Goal: Task Accomplishment & Management: Complete application form

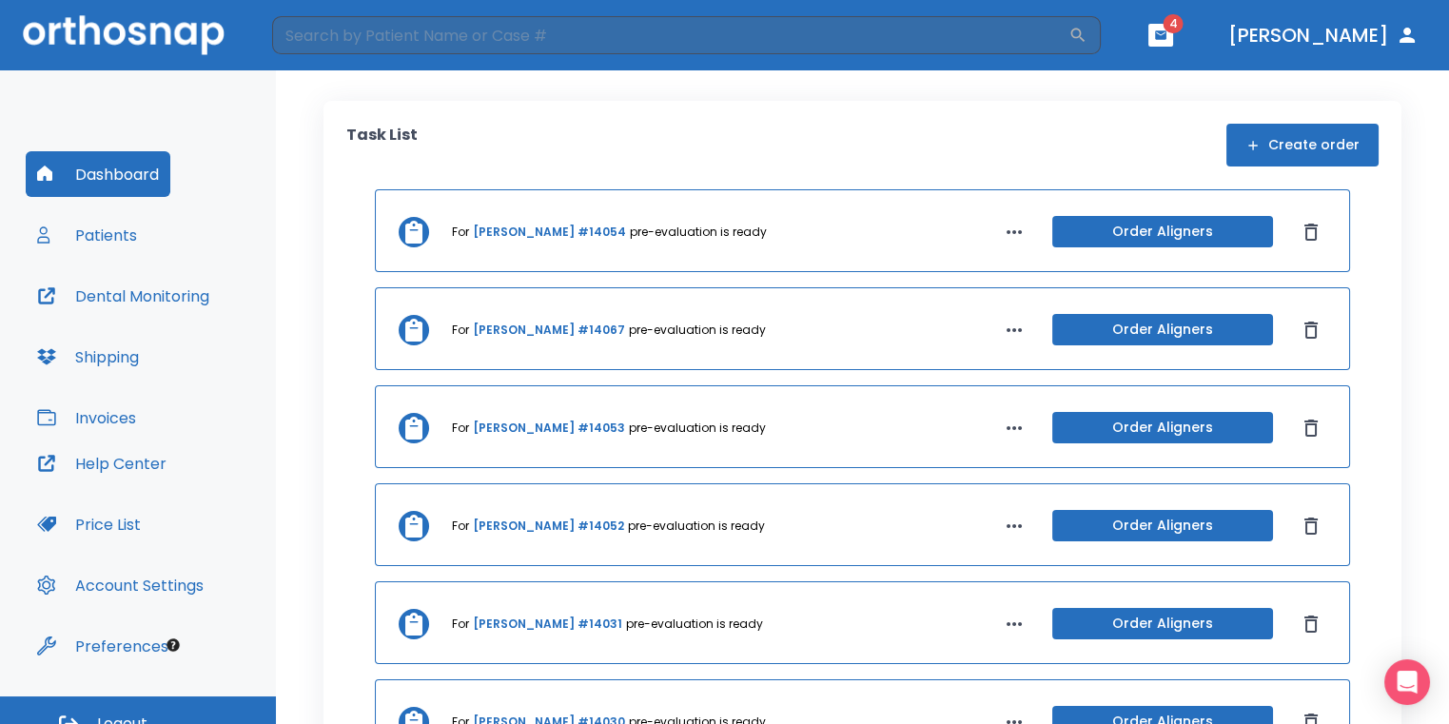
click at [1300, 147] on button "Create order" at bounding box center [1302, 145] width 152 height 43
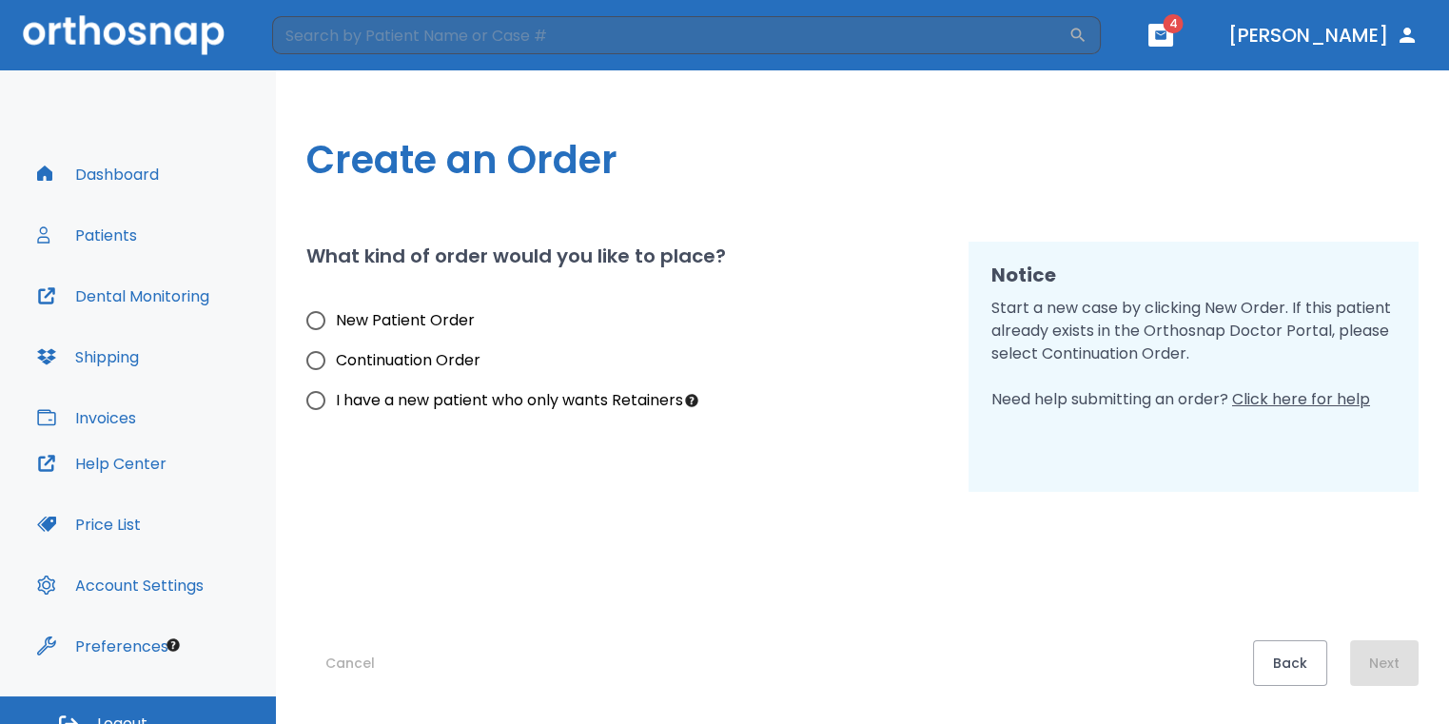
click at [403, 316] on span "New Patient Order" at bounding box center [405, 320] width 139 height 23
click at [336, 316] on input "New Patient Order" at bounding box center [316, 321] width 40 height 40
radio input "true"
click at [1393, 654] on button "Next" at bounding box center [1384, 663] width 68 height 46
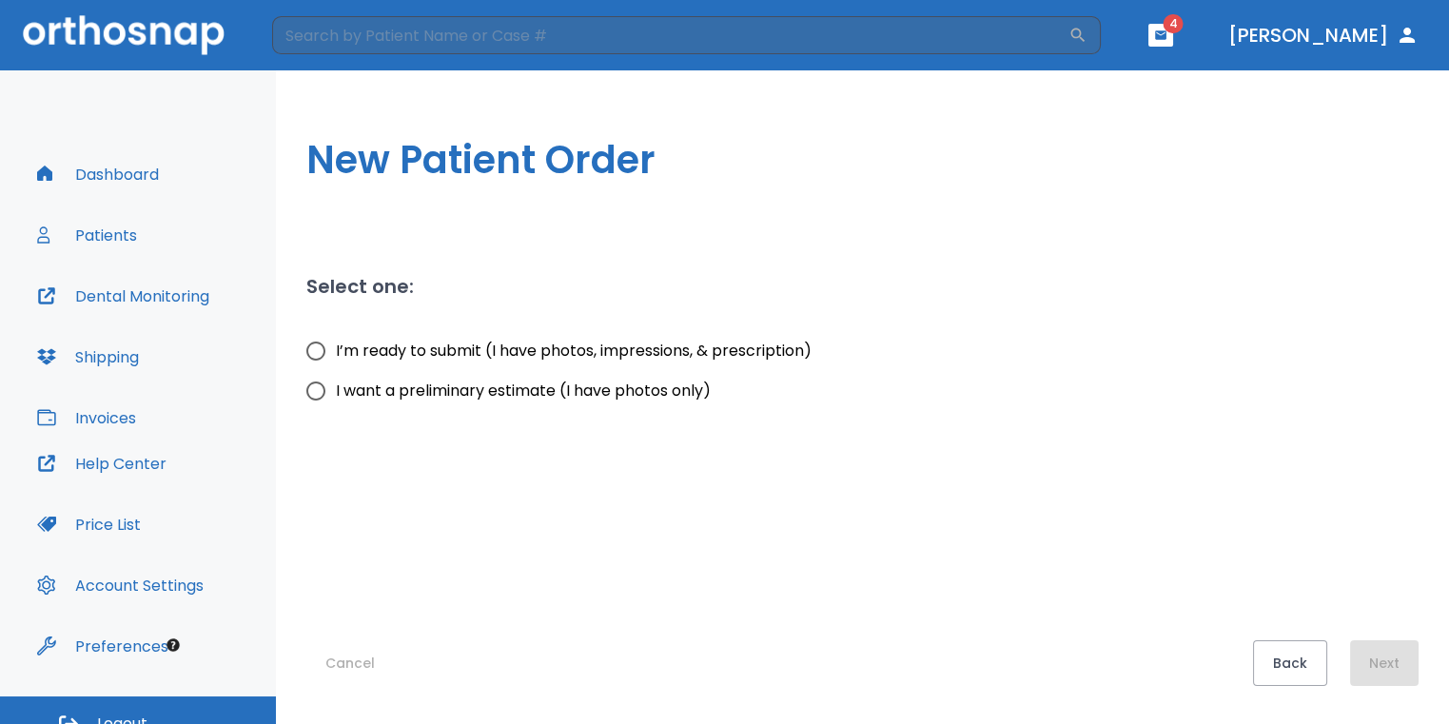
click at [320, 394] on input "I want a preliminary estimate (I have photos only)" at bounding box center [316, 391] width 40 height 40
radio input "true"
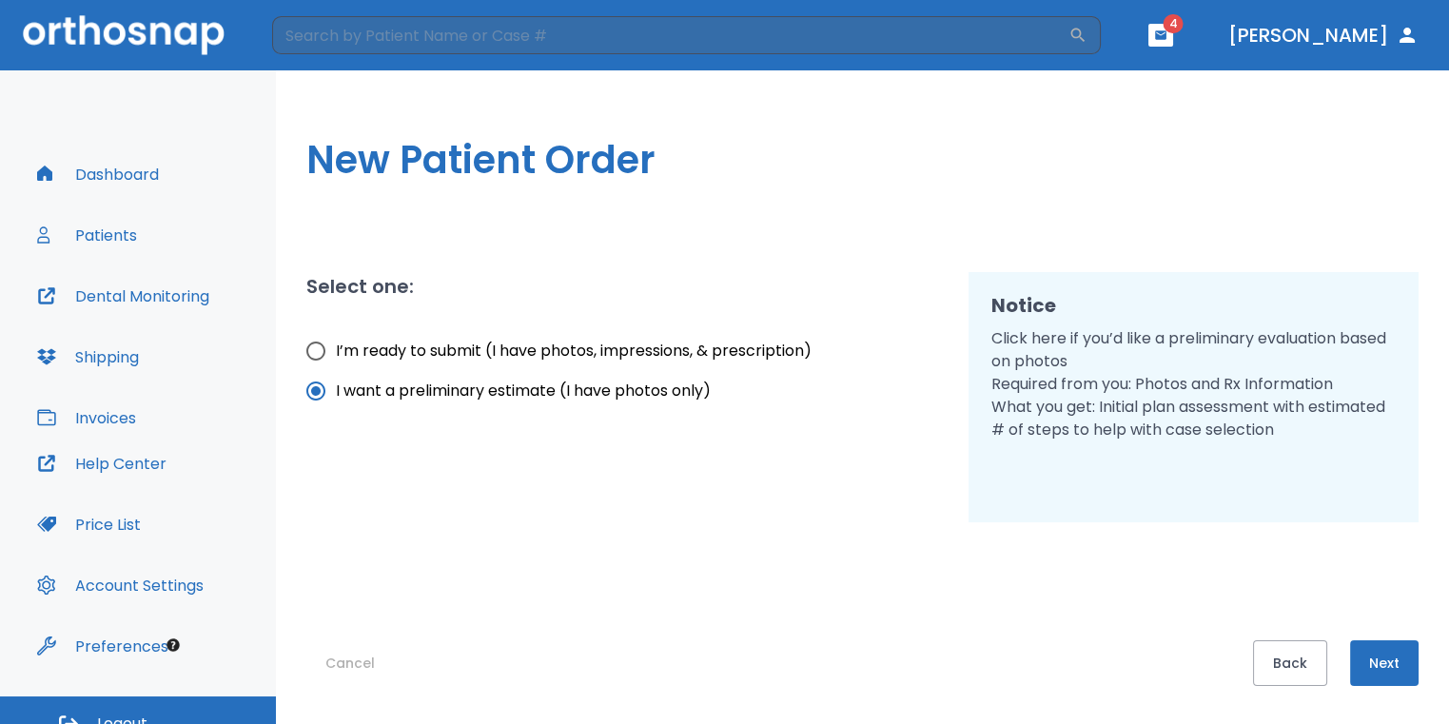
click at [1404, 671] on button "Next" at bounding box center [1384, 663] width 68 height 46
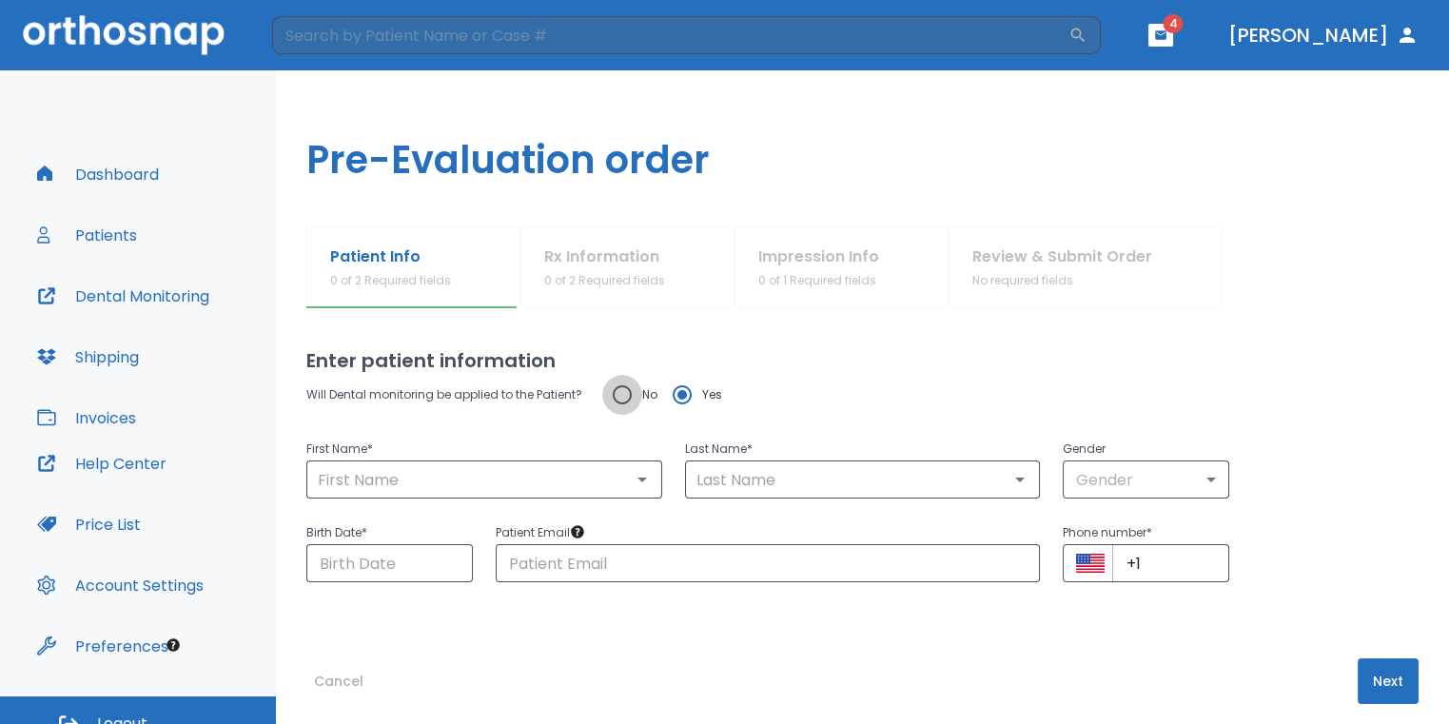
click at [616, 394] on input "No" at bounding box center [622, 395] width 40 height 40
radio input "true"
click at [565, 488] on input "text" at bounding box center [484, 479] width 344 height 27
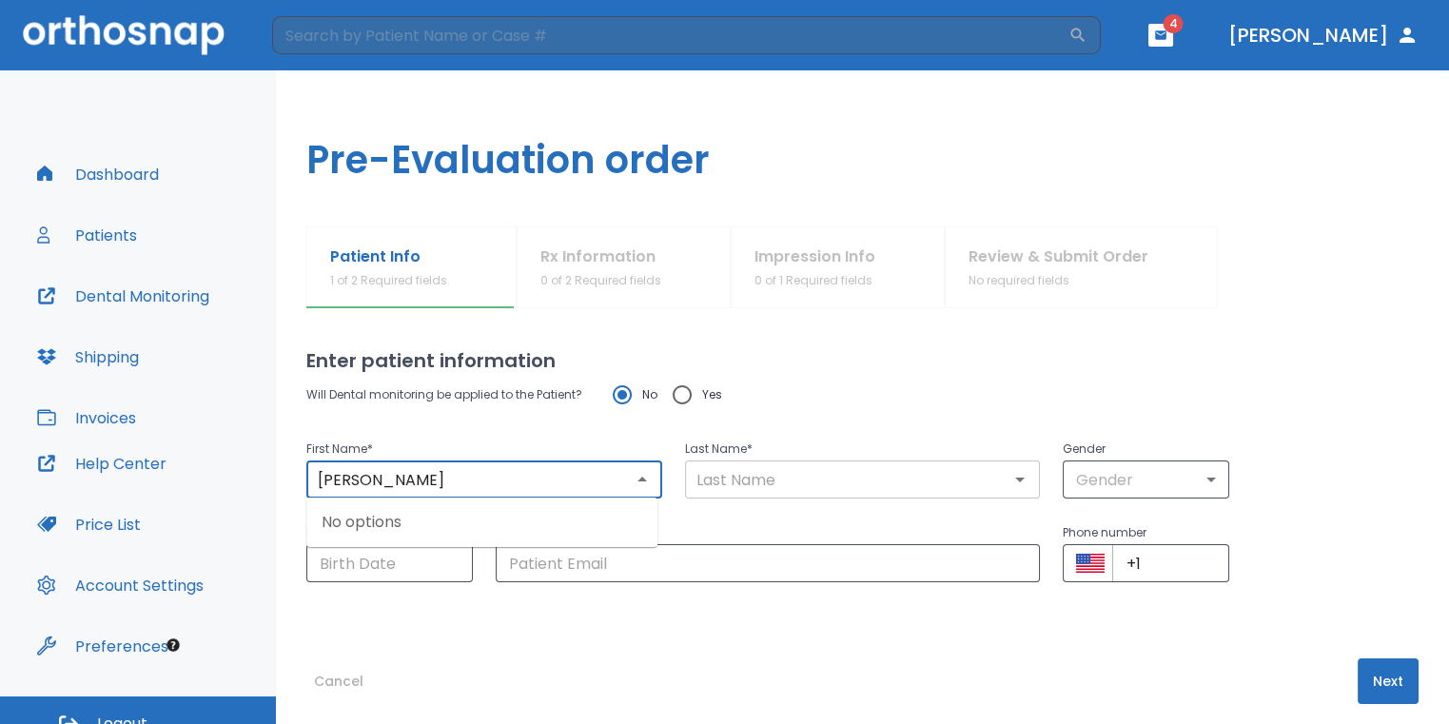
type input "[PERSON_NAME]"
click at [795, 485] on input "text" at bounding box center [863, 479] width 344 height 27
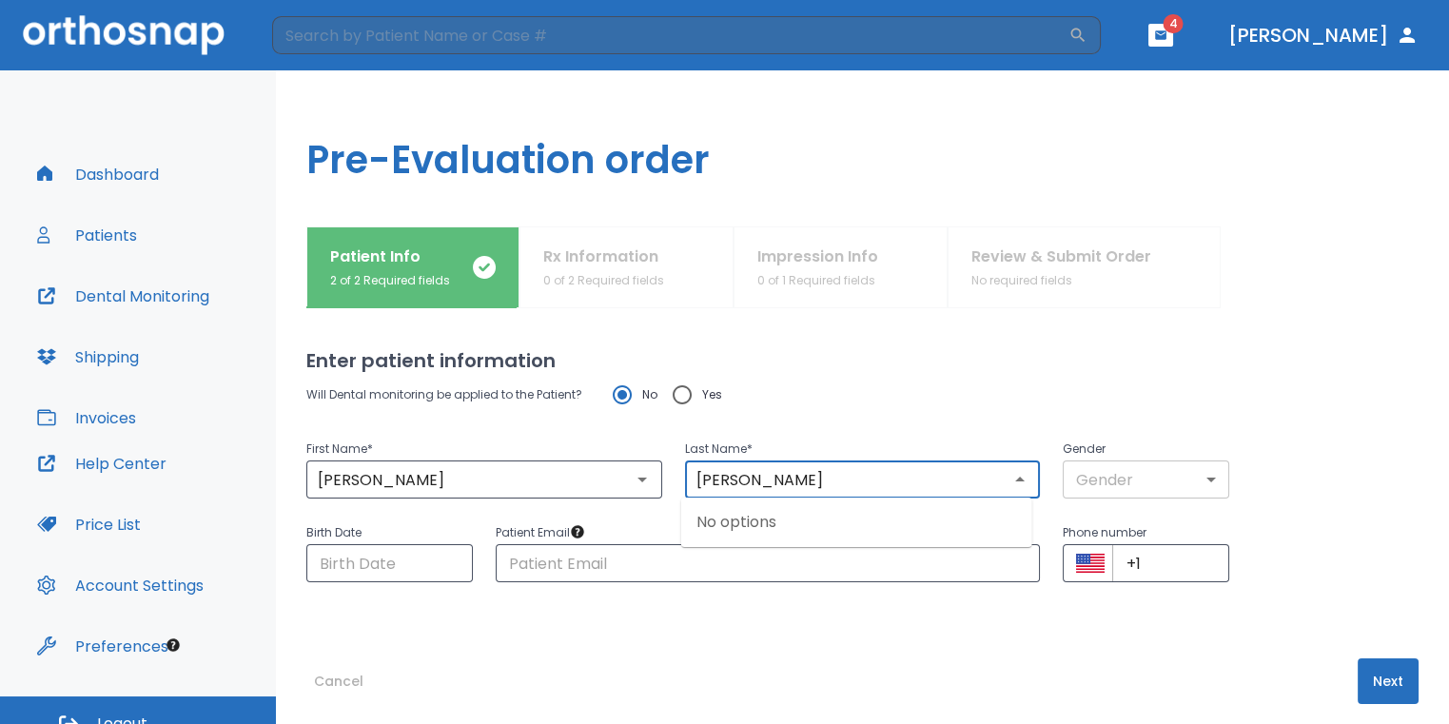
type input "[PERSON_NAME]"
click at [1088, 487] on body "​ 4 [PERSON_NAME] Dashboard Patients Dental Monitoring Shipping Invoices Help C…" at bounding box center [724, 362] width 1449 height 724
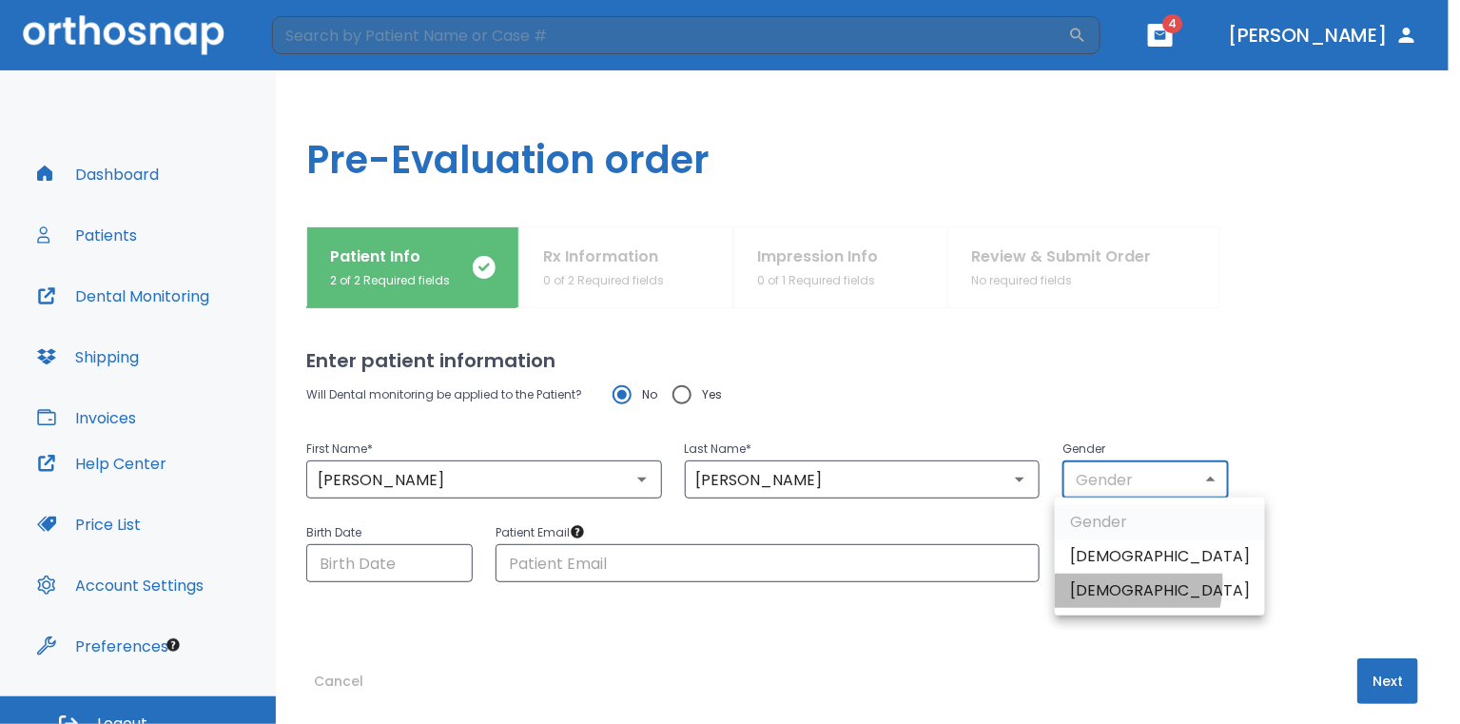
click at [1115, 583] on li "[DEMOGRAPHIC_DATA]" at bounding box center [1160, 591] width 210 height 34
type input "0"
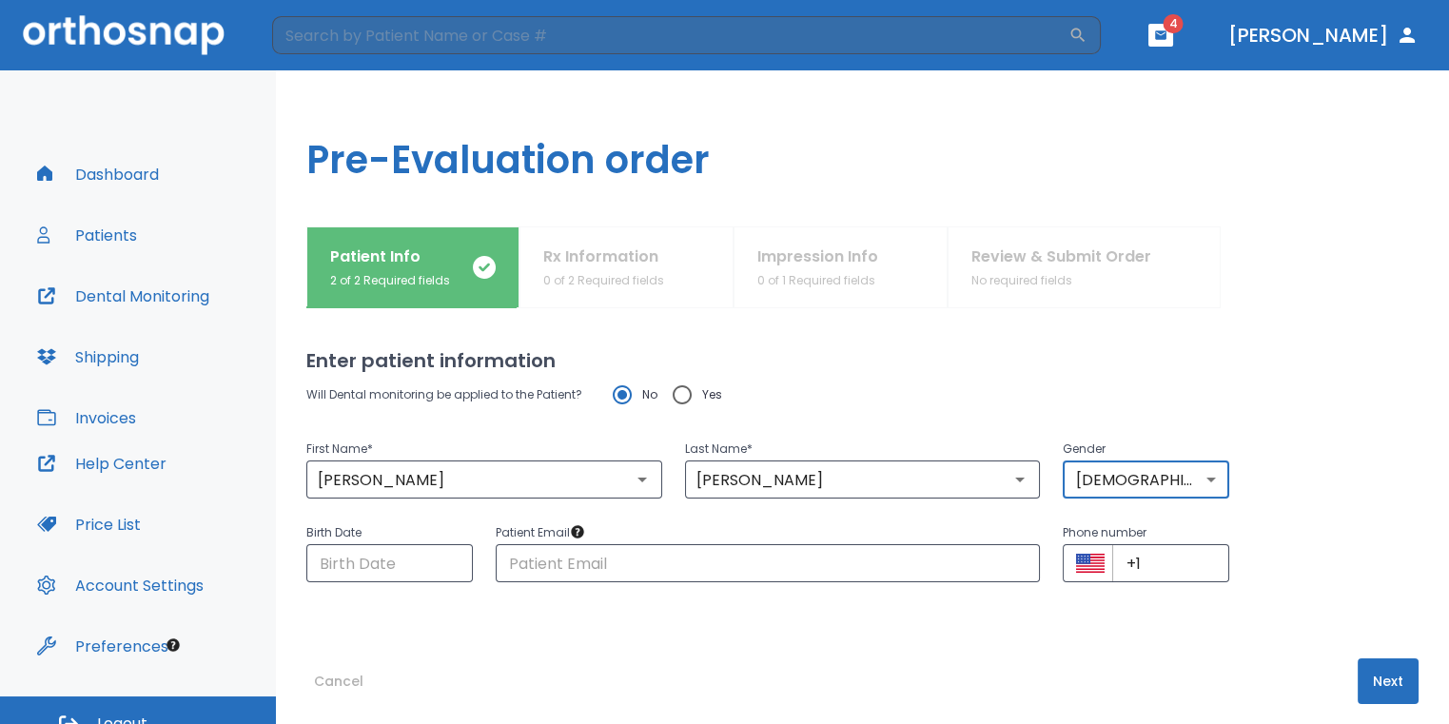
click at [1357, 659] on button "Next" at bounding box center [1387, 681] width 61 height 46
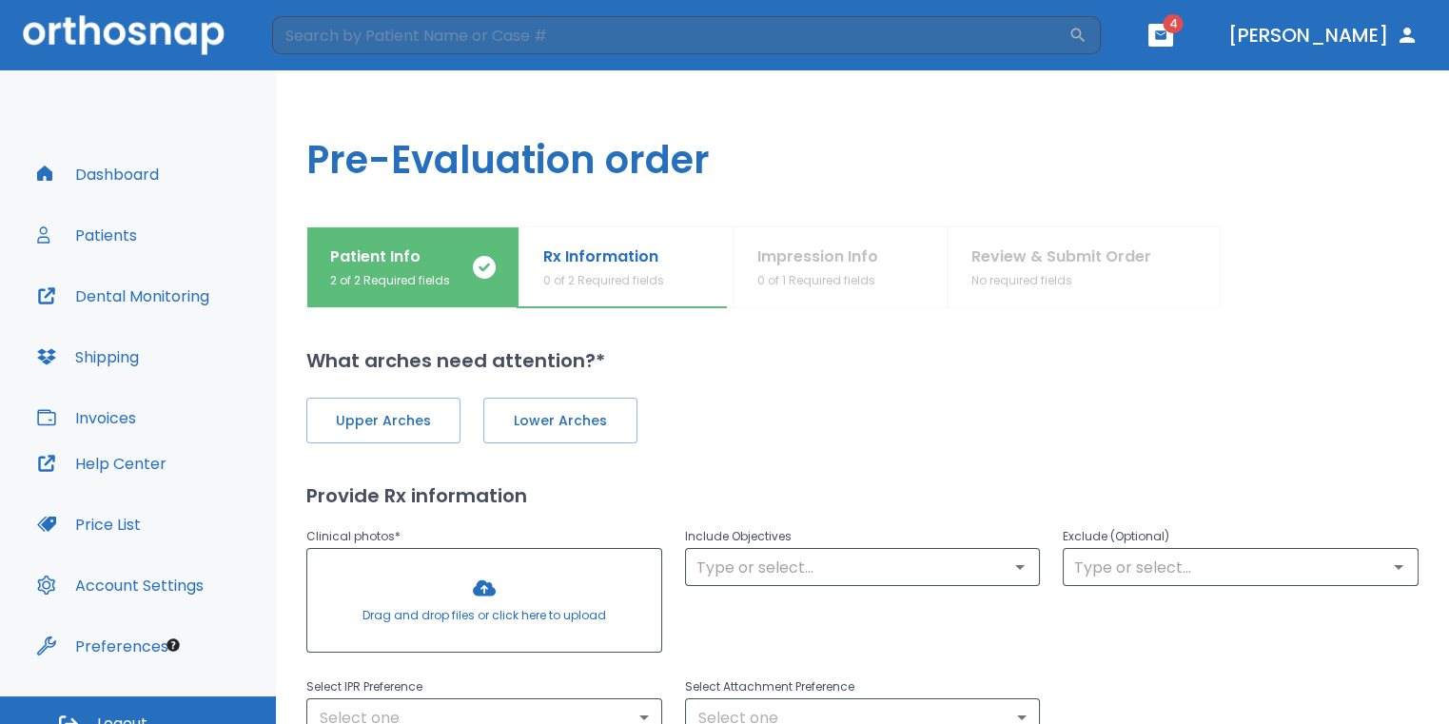
drag, startPoint x: 433, startPoint y: 419, endPoint x: 474, endPoint y: 419, distance: 40.9
click at [432, 419] on span "Upper Arches" at bounding box center [383, 421] width 114 height 20
click at [535, 420] on span "Lower Arches" at bounding box center [558, 421] width 114 height 20
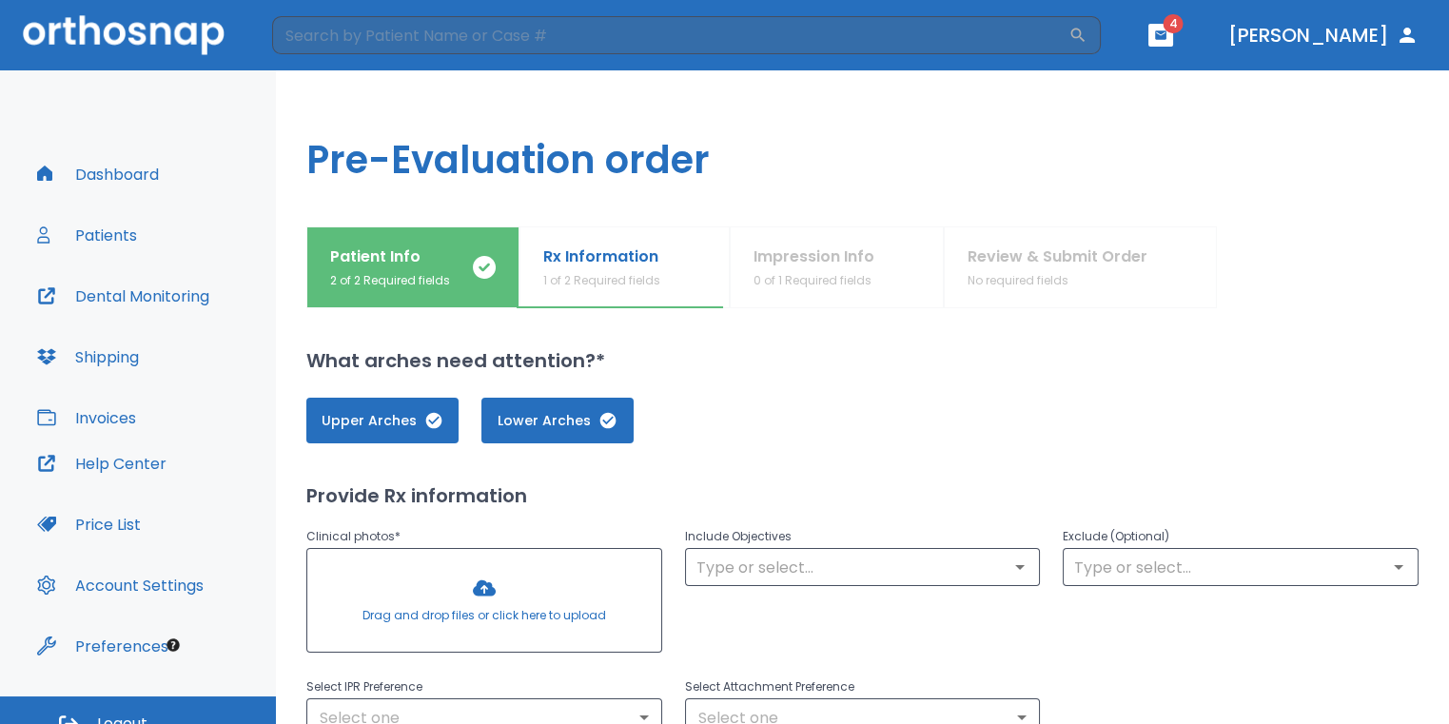
click at [489, 579] on div at bounding box center [484, 600] width 354 height 103
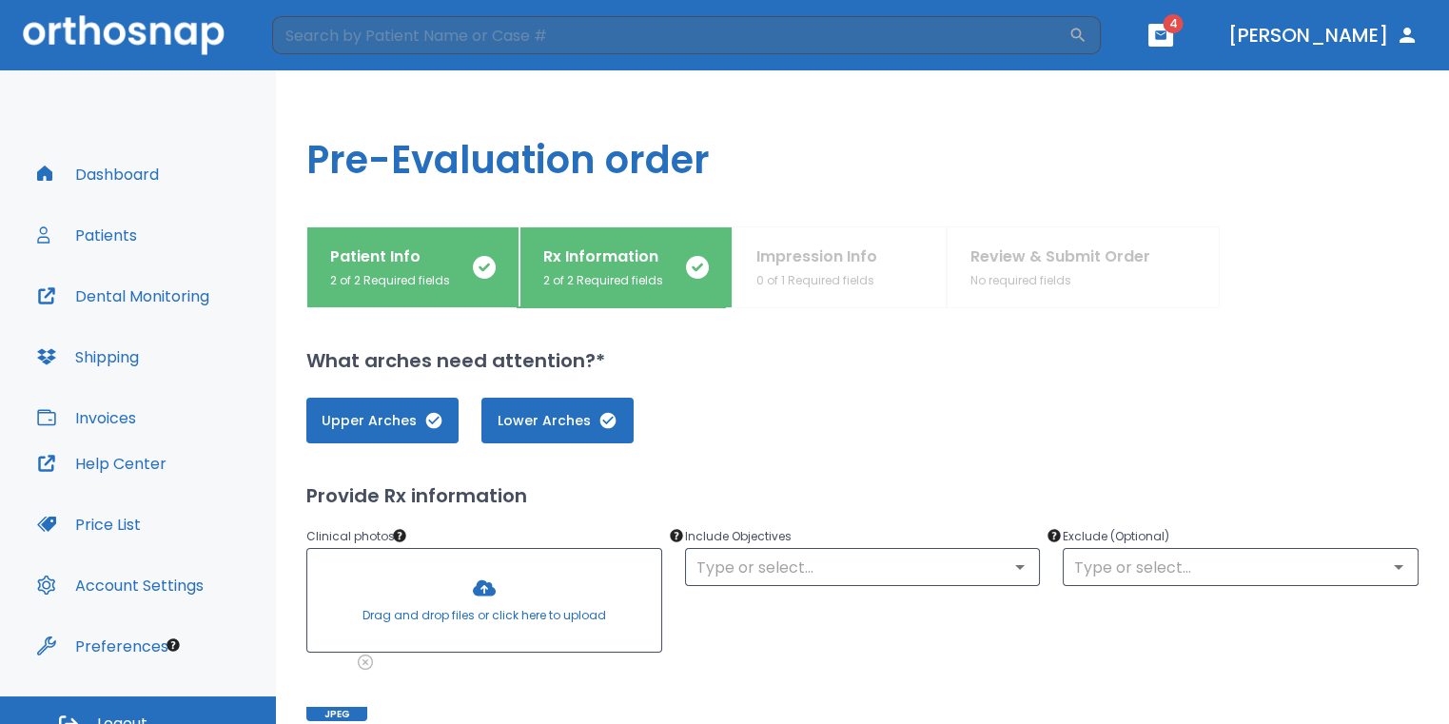
click at [491, 594] on div at bounding box center [484, 600] width 354 height 103
click at [489, 580] on div at bounding box center [484, 600] width 354 height 103
click at [496, 616] on div at bounding box center [484, 600] width 354 height 103
click at [509, 585] on div at bounding box center [484, 600] width 354 height 103
click at [486, 622] on div at bounding box center [484, 600] width 354 height 103
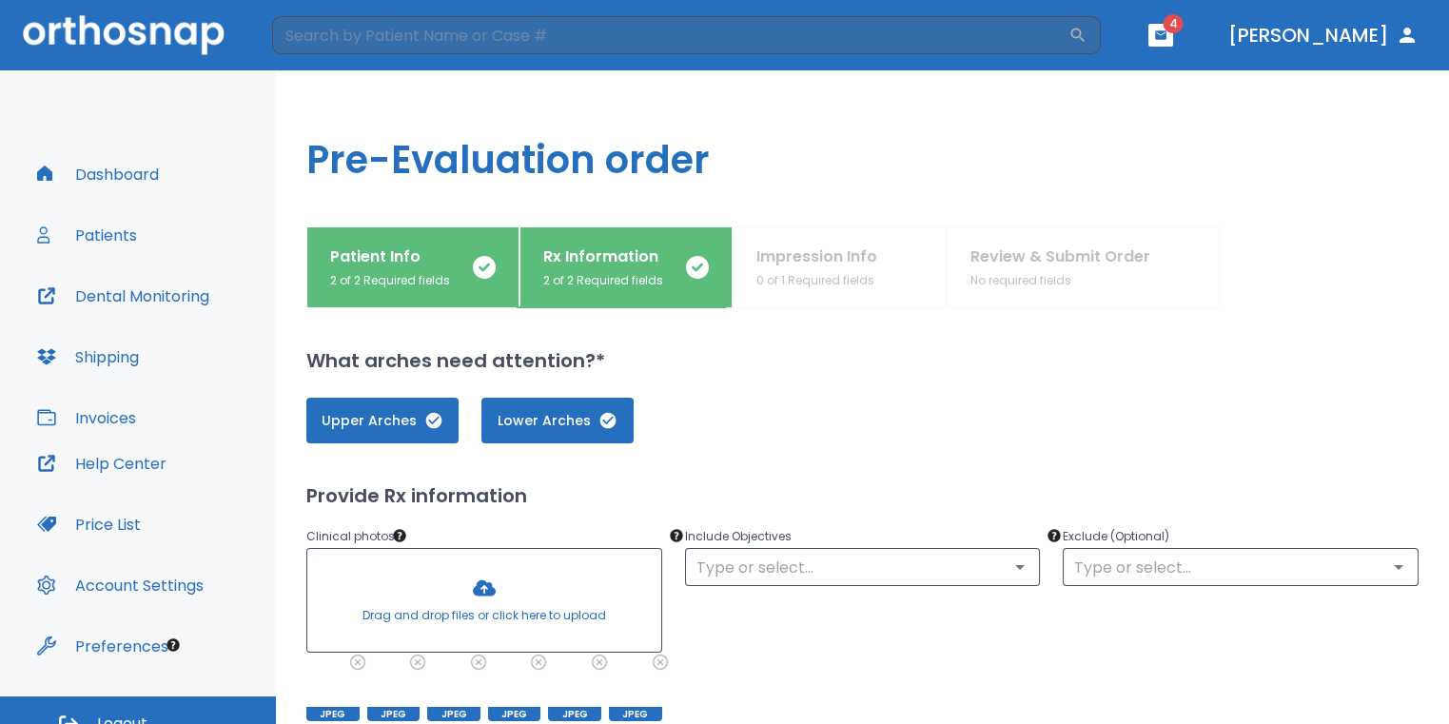
click at [480, 588] on div at bounding box center [484, 600] width 354 height 103
click at [500, 595] on div at bounding box center [484, 600] width 354 height 103
click at [494, 624] on div at bounding box center [484, 600] width 354 height 103
click at [501, 603] on div at bounding box center [484, 600] width 354 height 103
click at [506, 596] on div at bounding box center [484, 600] width 354 height 103
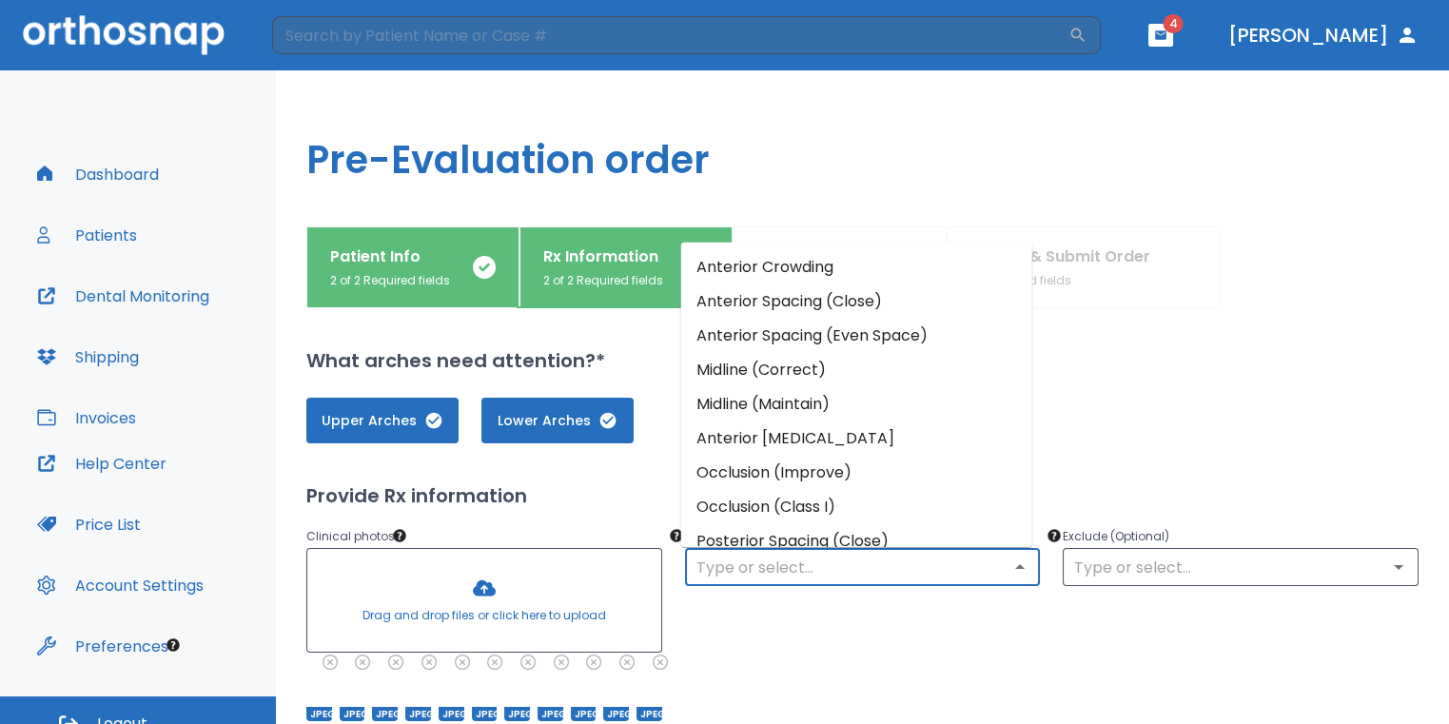
click at [751, 564] on input "text" at bounding box center [863, 567] width 344 height 27
click at [781, 280] on li "Anterior Crowding" at bounding box center [856, 266] width 351 height 34
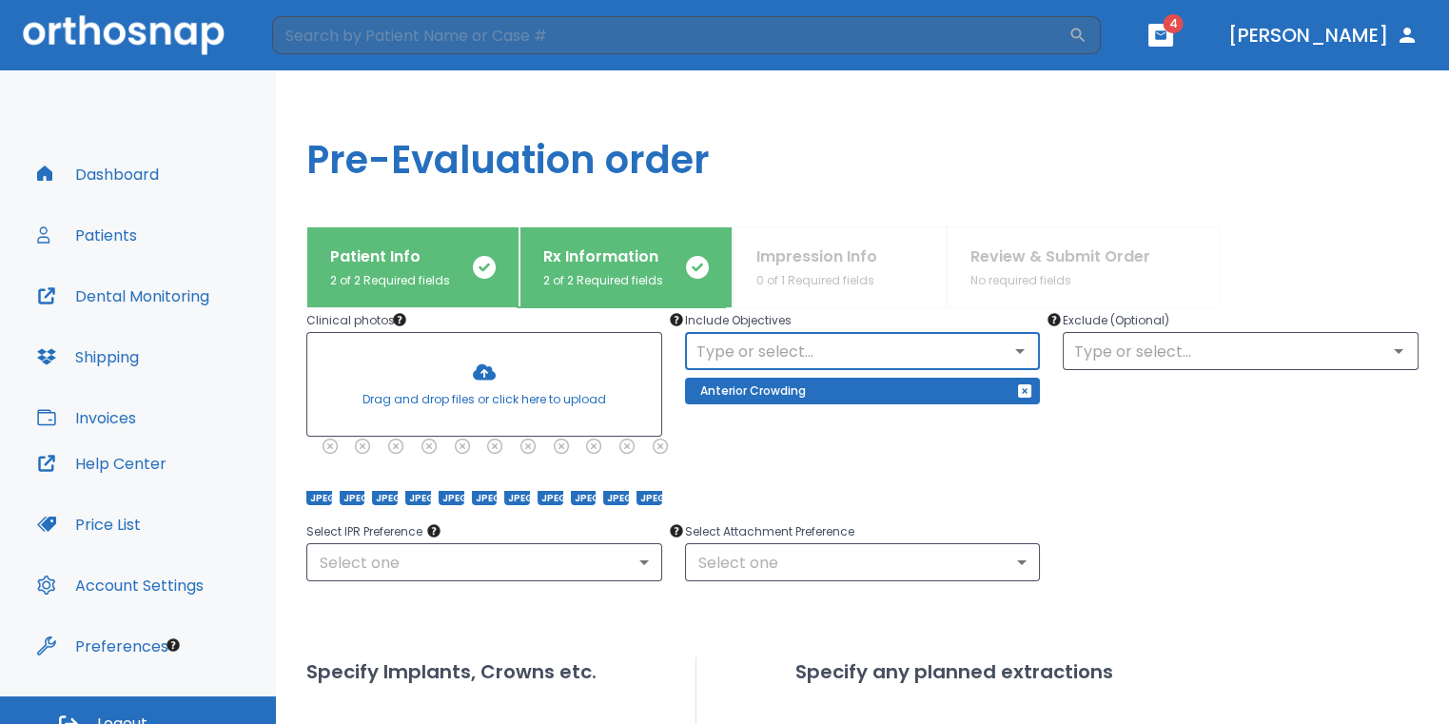
scroll to position [190, 0]
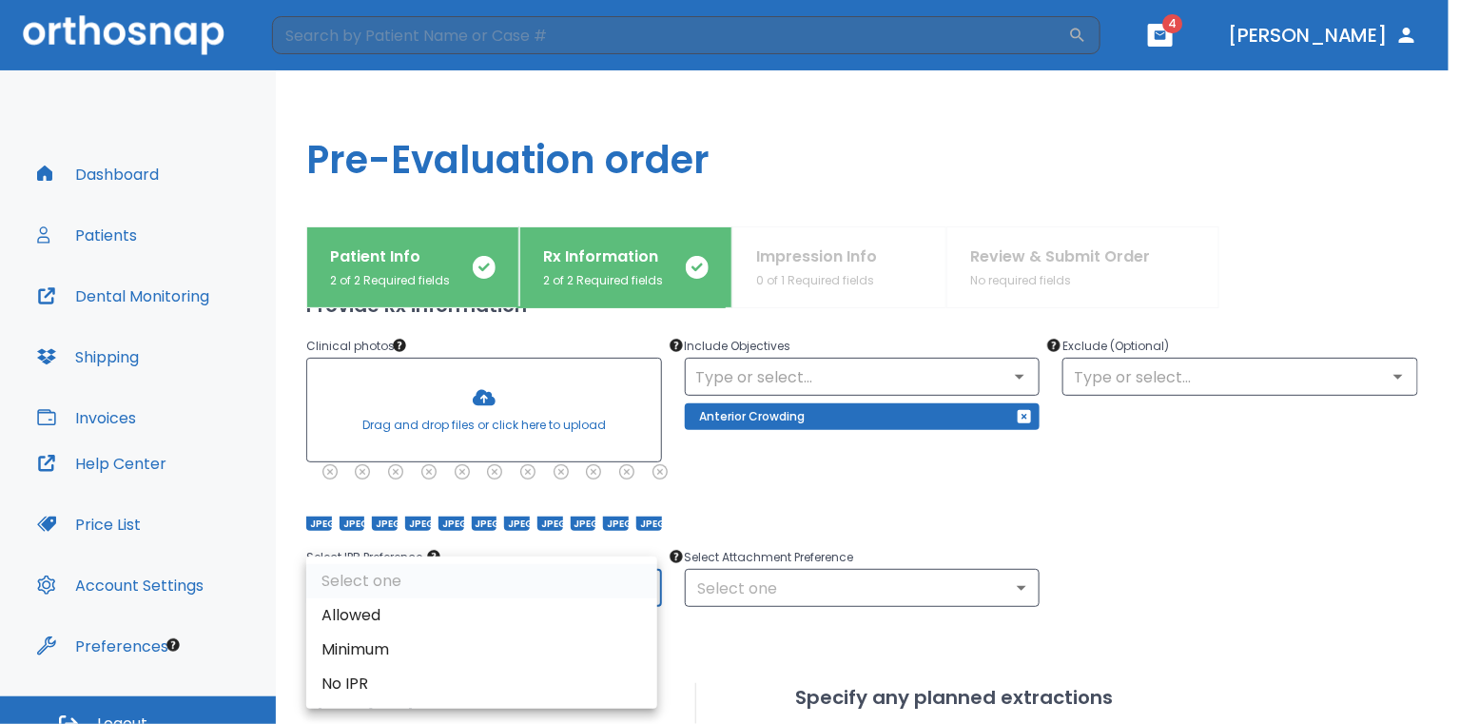
click at [607, 590] on body "​ 4 [PERSON_NAME] Dashboard Patients Dental Monitoring Shipping Invoices Help C…" at bounding box center [730, 362] width 1460 height 724
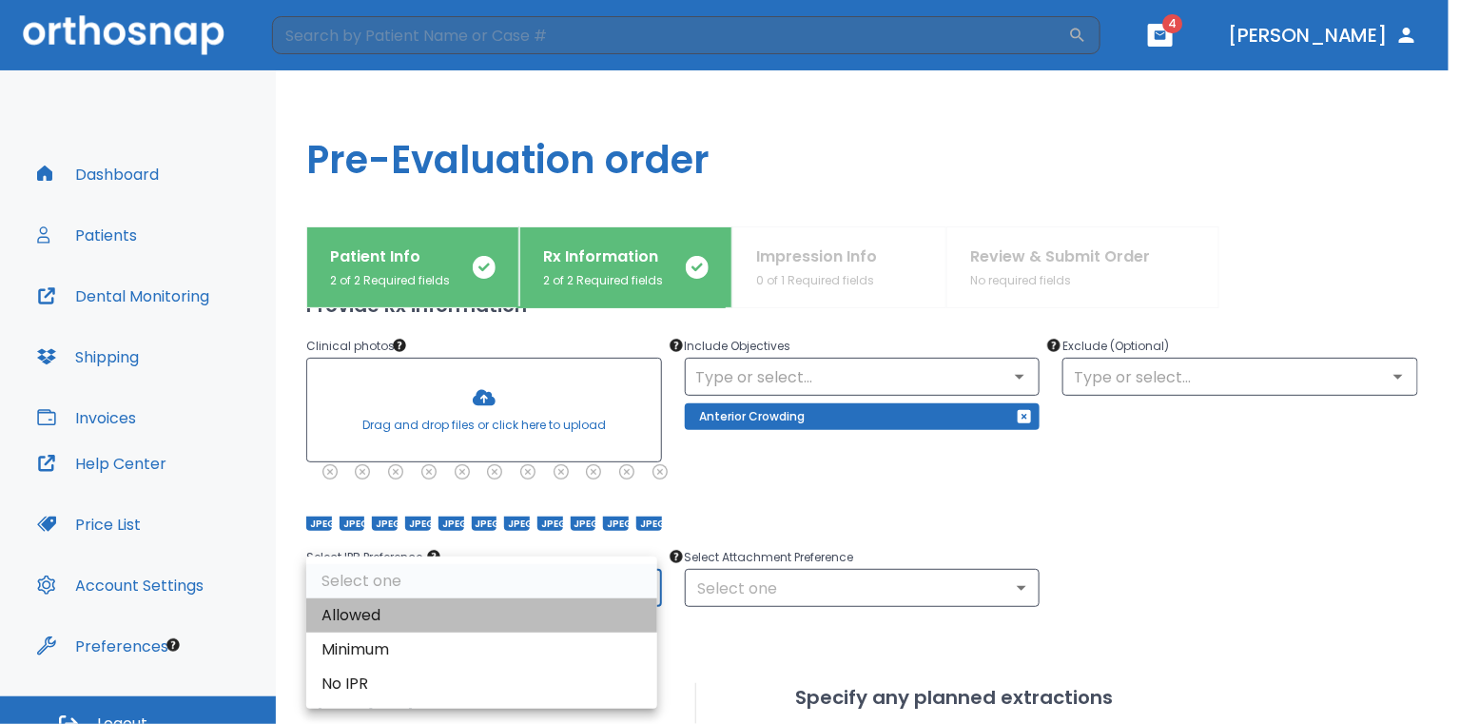
click at [574, 606] on li "Allowed" at bounding box center [481, 615] width 351 height 34
type input "1"
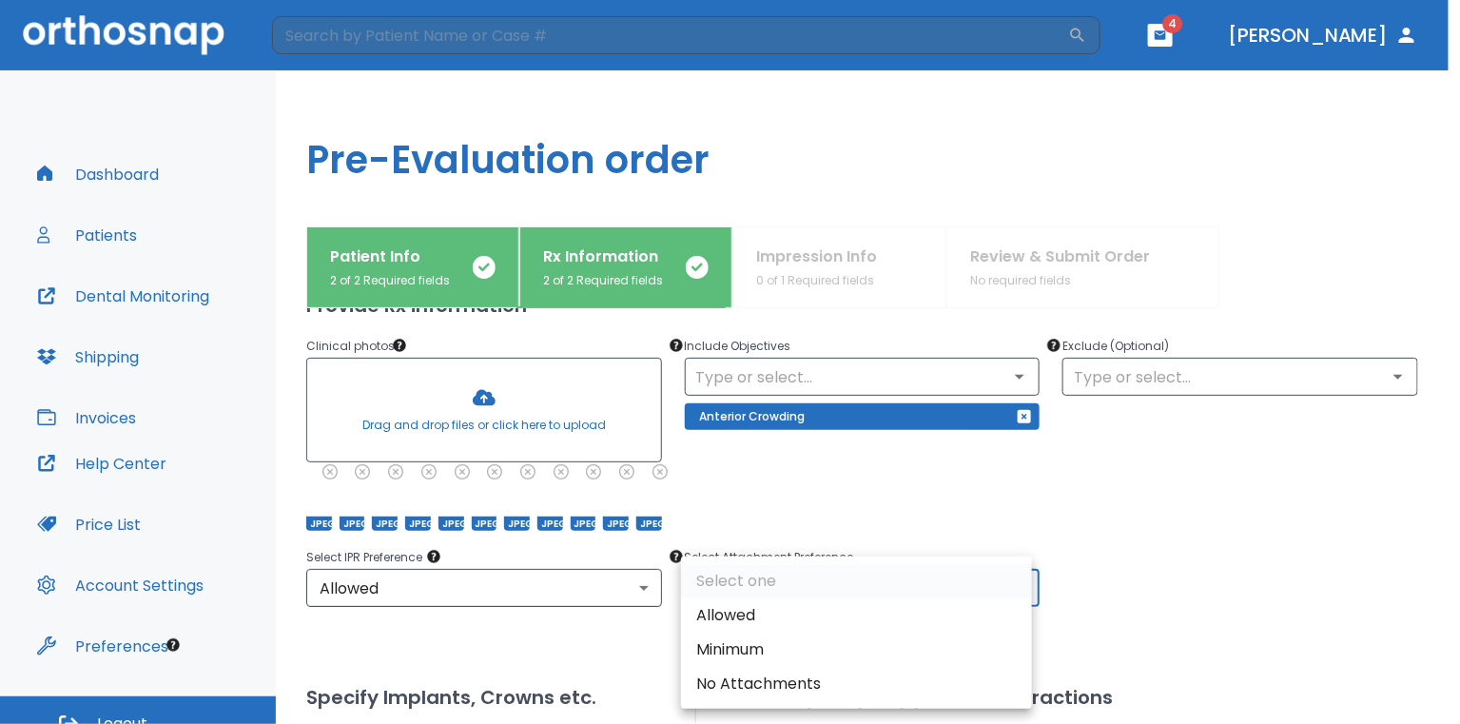
click at [830, 591] on body "​ 4 [PERSON_NAME] Dashboard Patients Dental Monitoring Shipping Invoices Help C…" at bounding box center [730, 362] width 1460 height 724
click at [815, 613] on li "Allowed" at bounding box center [856, 615] width 351 height 34
type input "1"
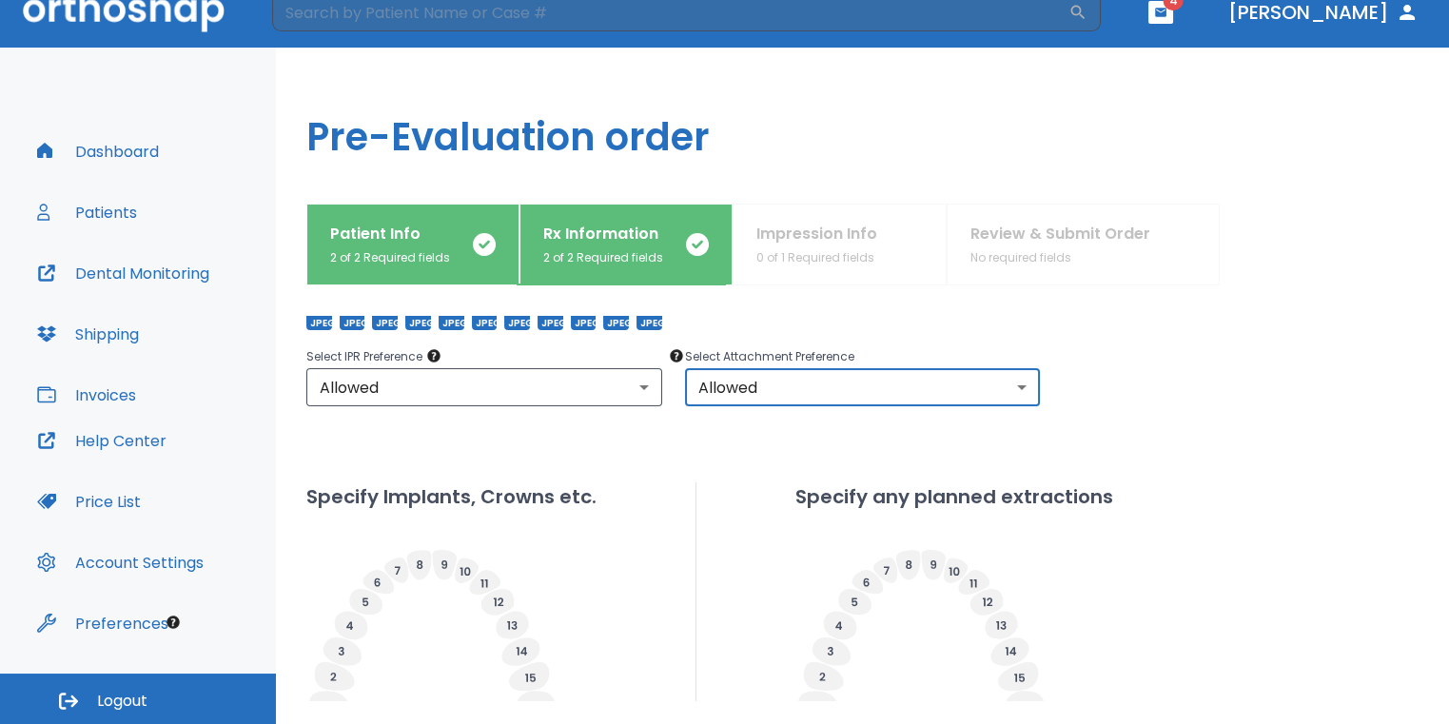
scroll to position [746, 0]
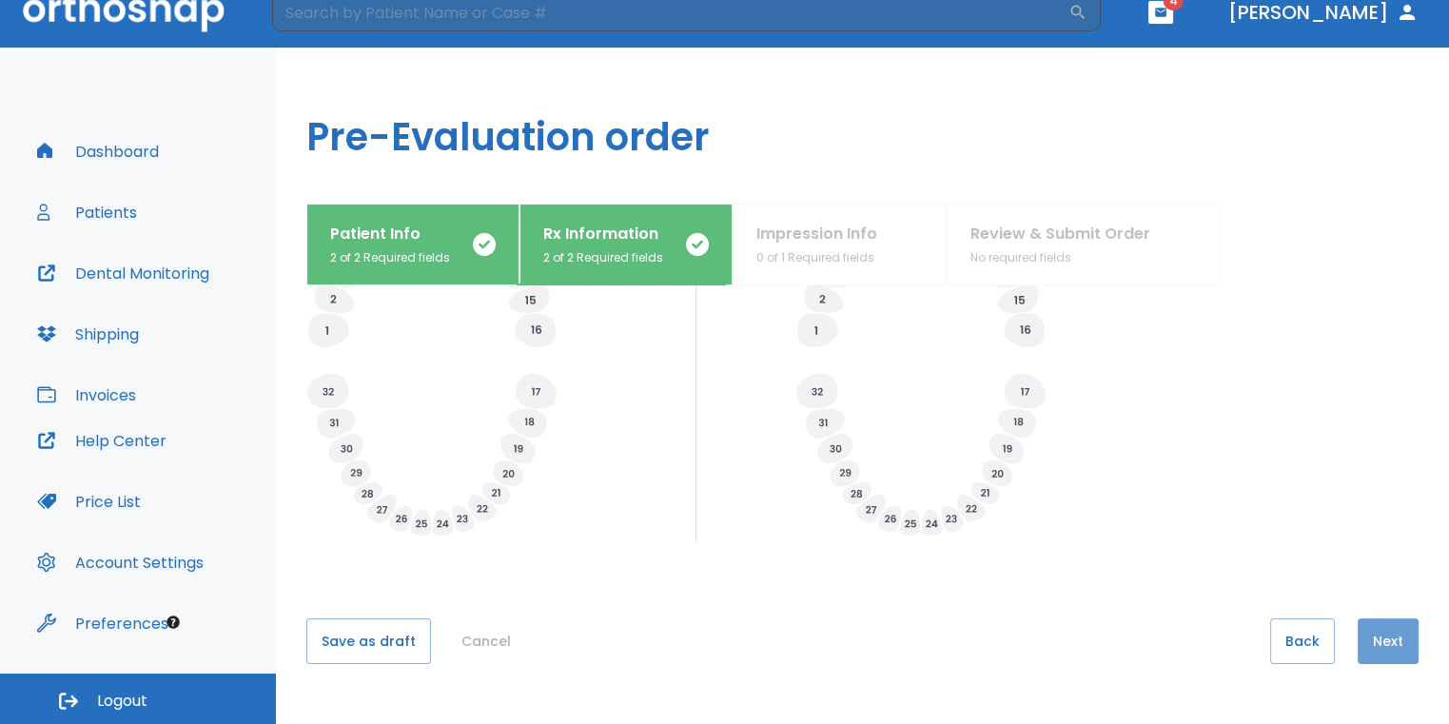
click at [1386, 633] on button "Next" at bounding box center [1387, 641] width 61 height 46
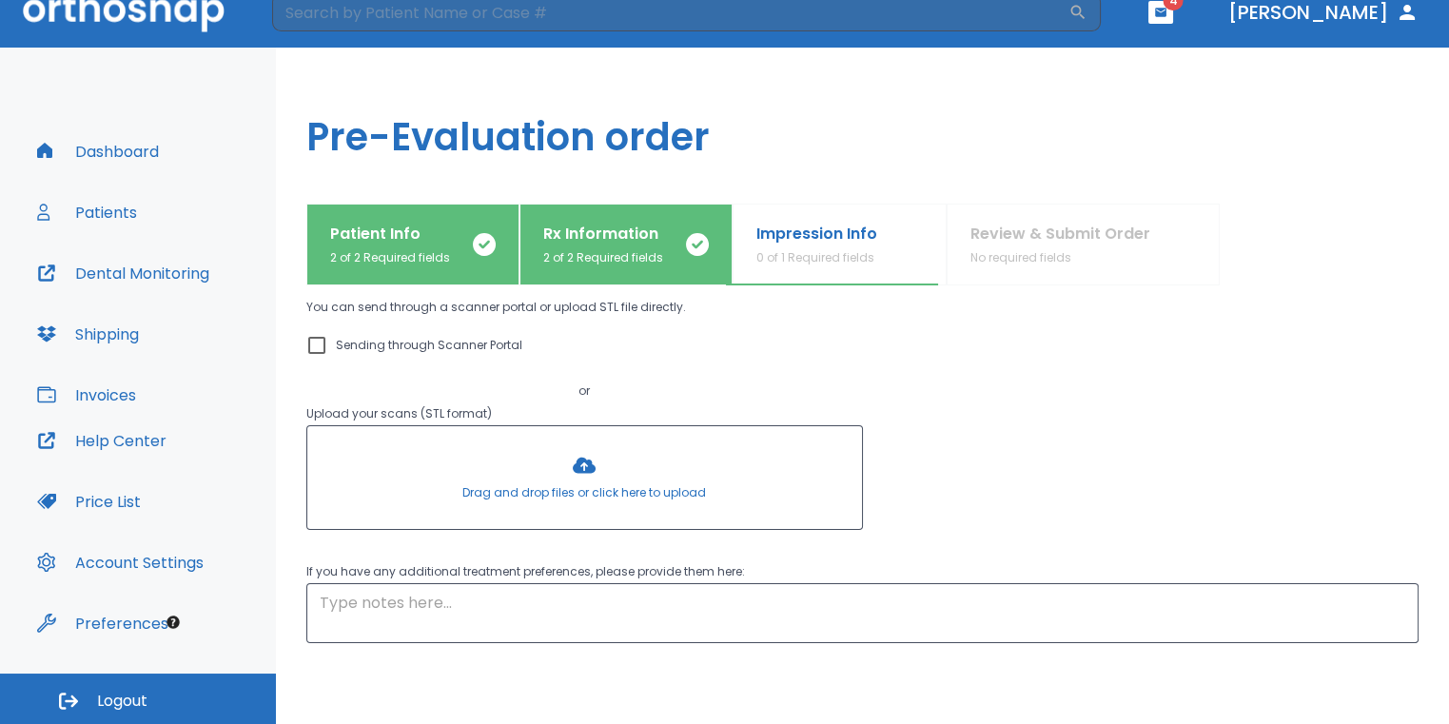
scroll to position [233, 0]
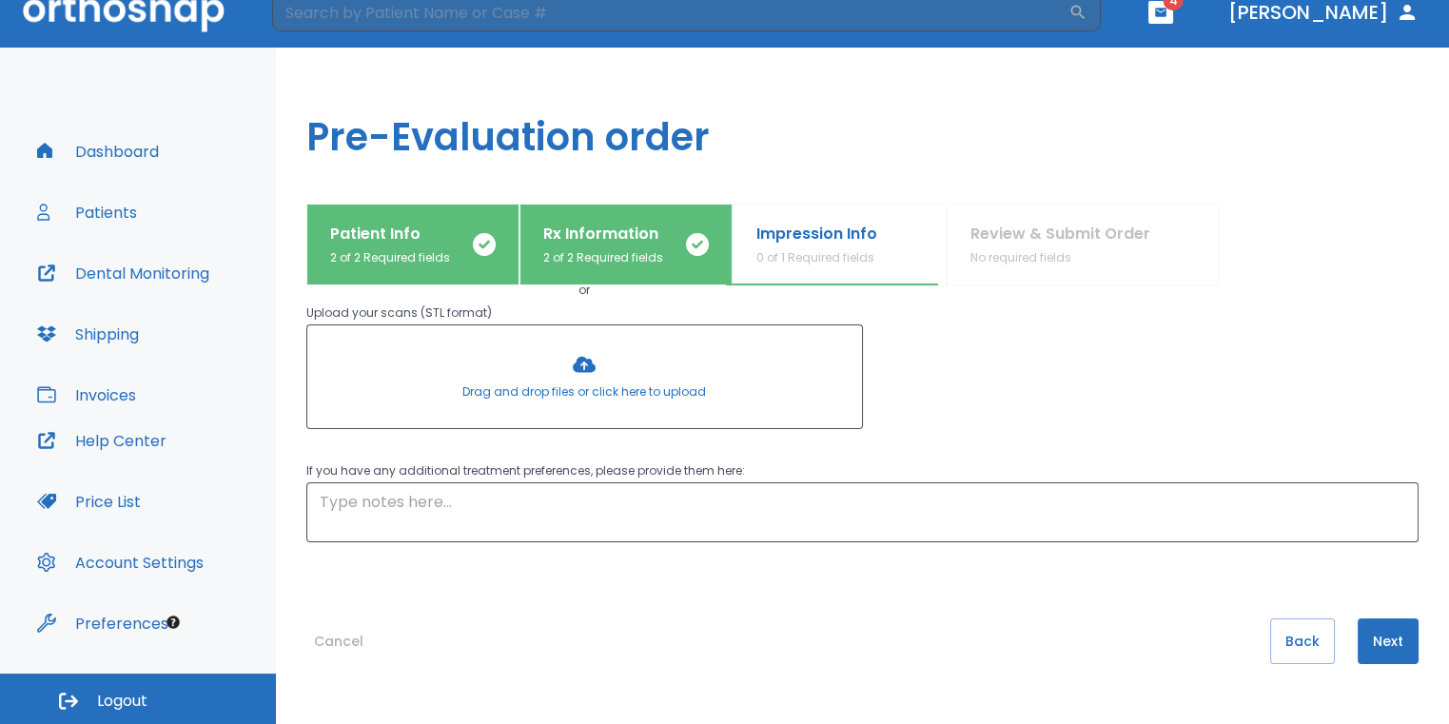
click at [1357, 635] on button "Next" at bounding box center [1387, 641] width 61 height 46
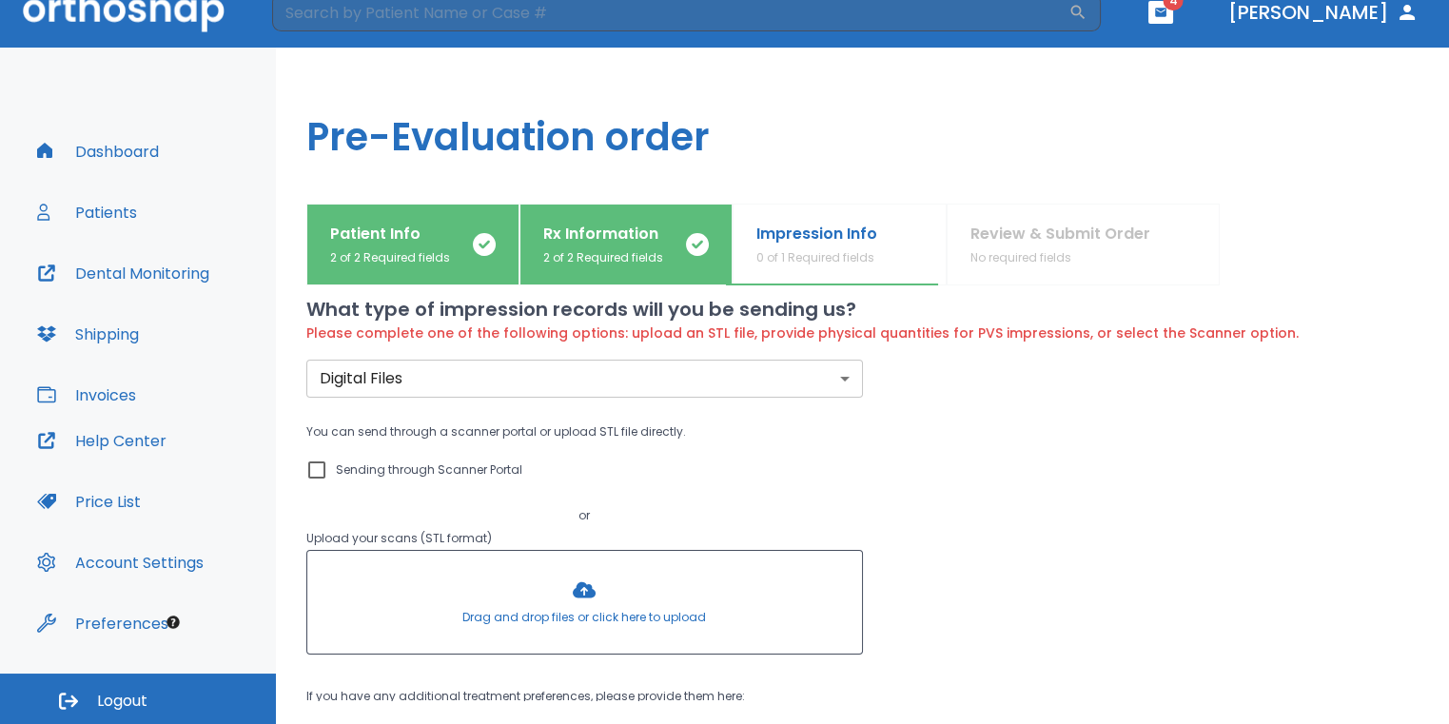
scroll to position [0, 0]
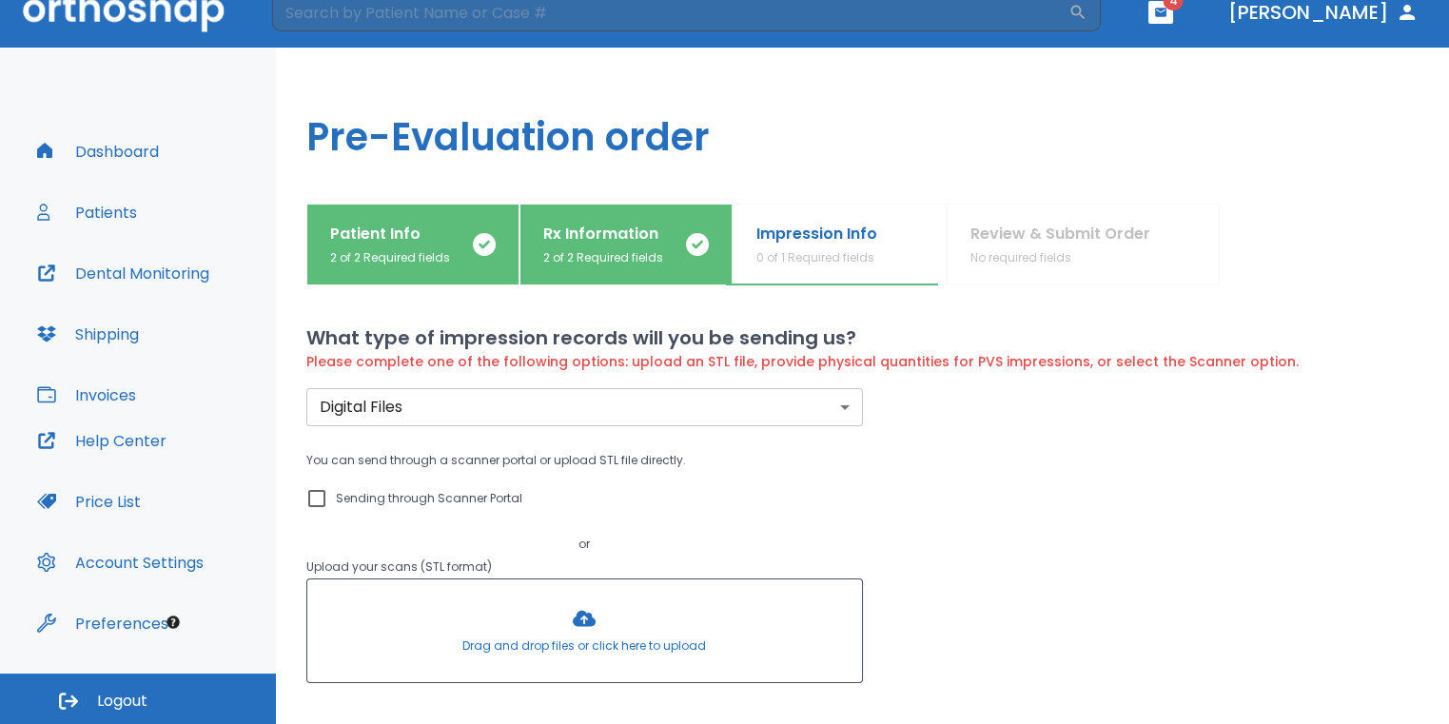
click at [311, 498] on input "Sending through Scanner Portal" at bounding box center [316, 498] width 23 height 23
checkbox input "true"
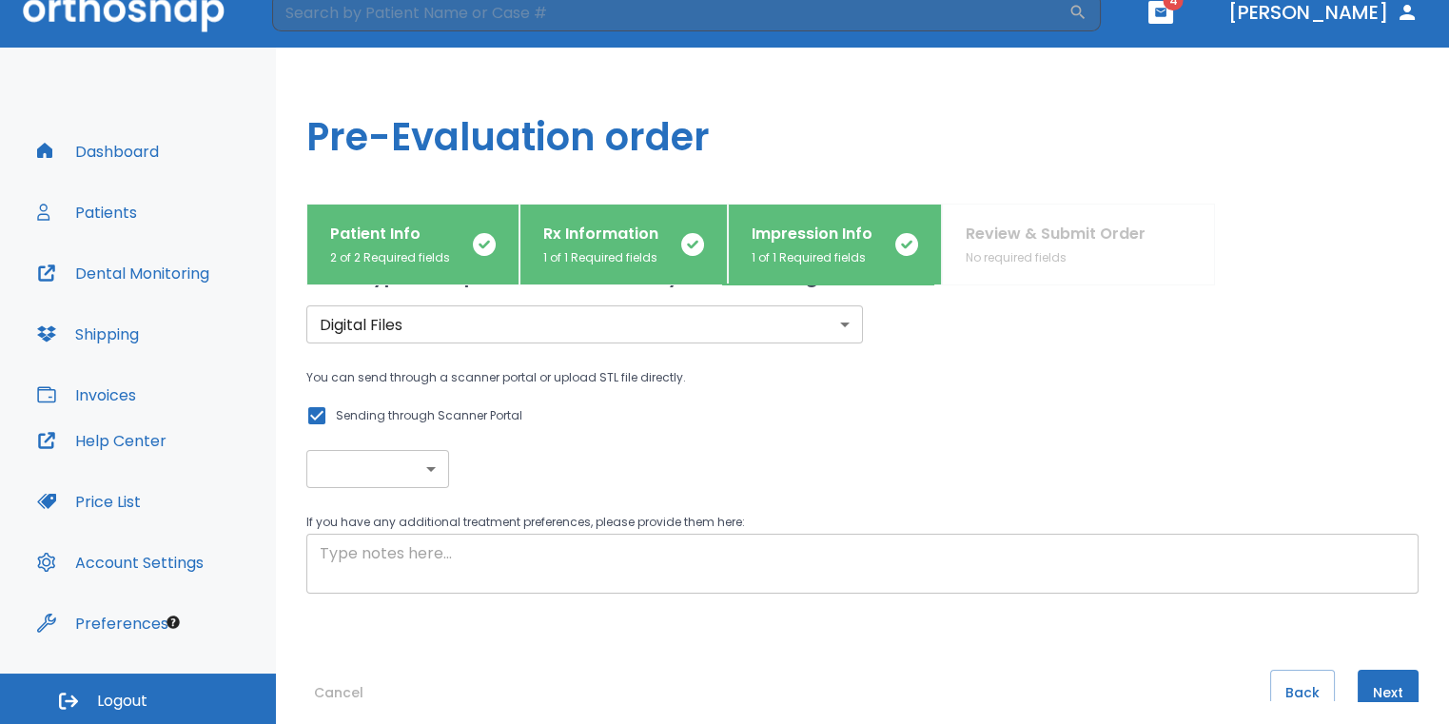
scroll to position [113, 0]
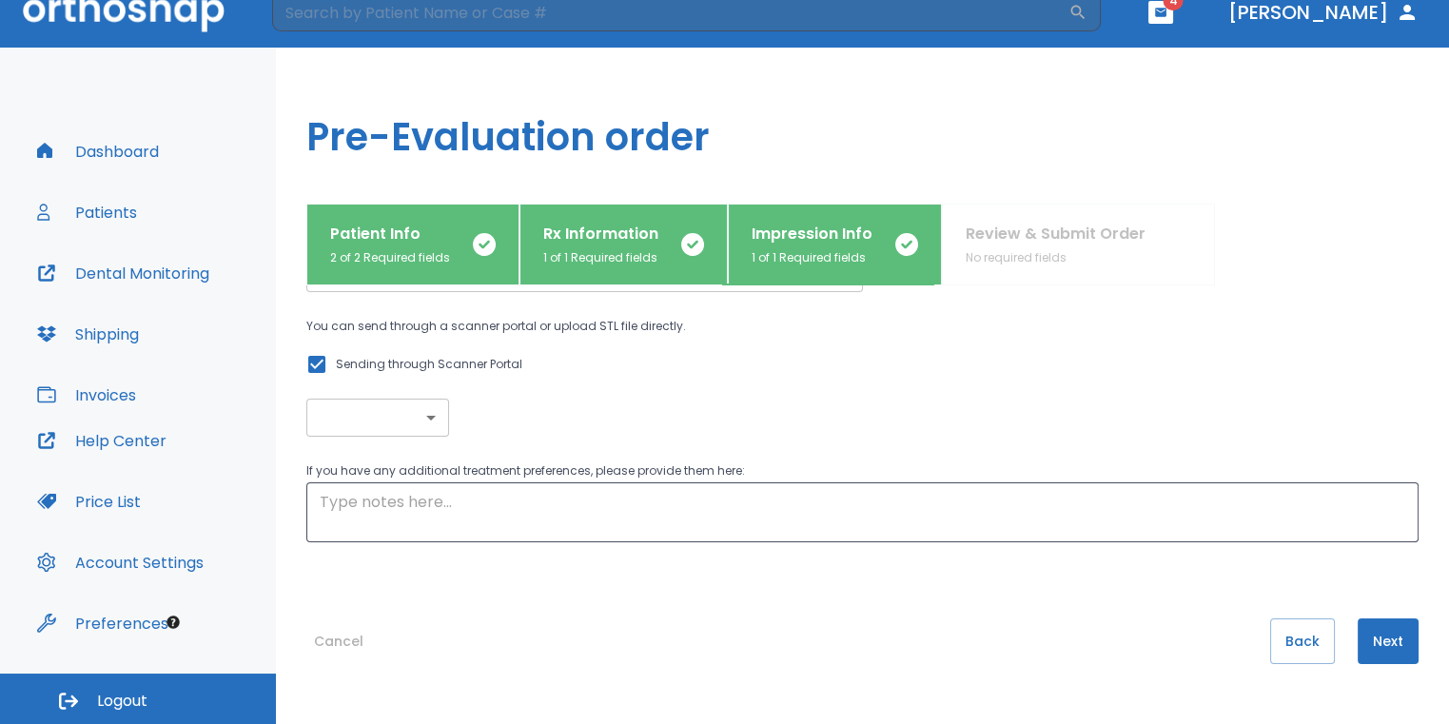
click at [1372, 628] on button "Next" at bounding box center [1387, 641] width 61 height 46
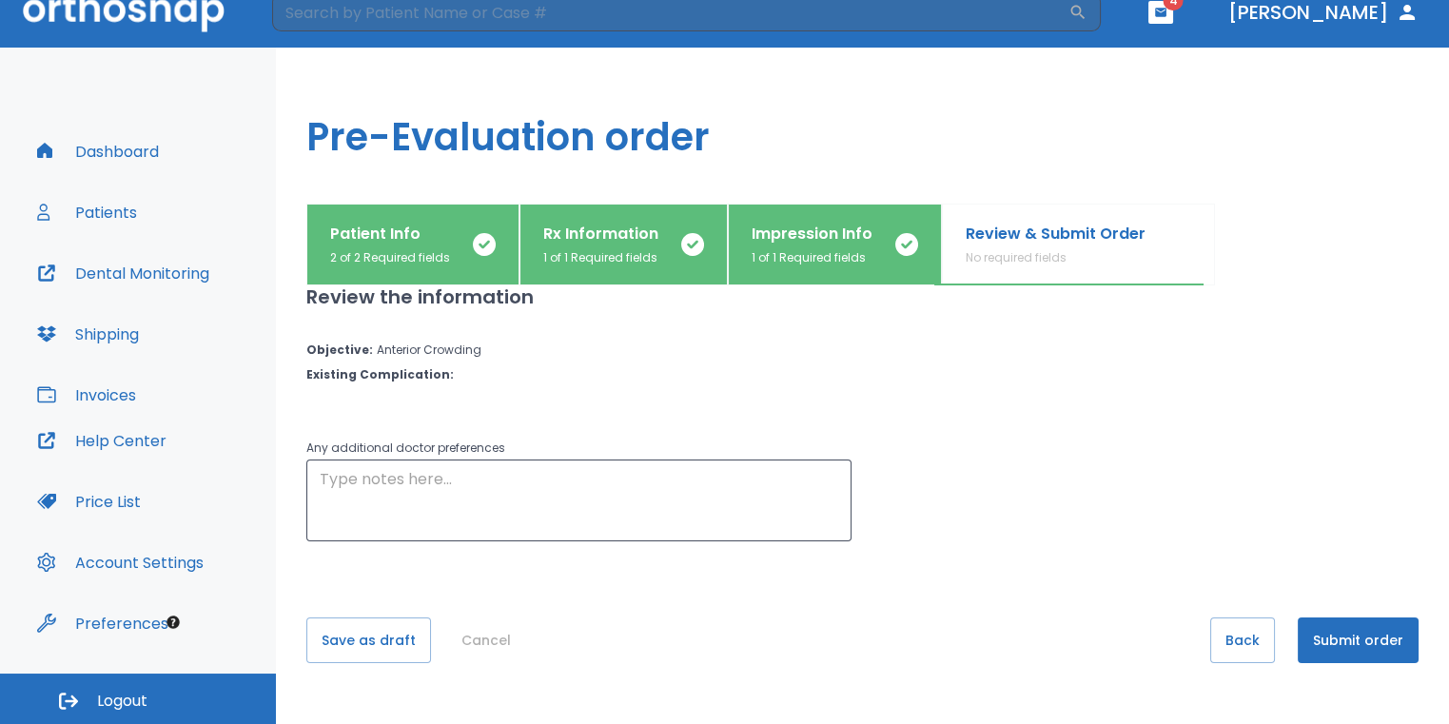
scroll to position [0, 0]
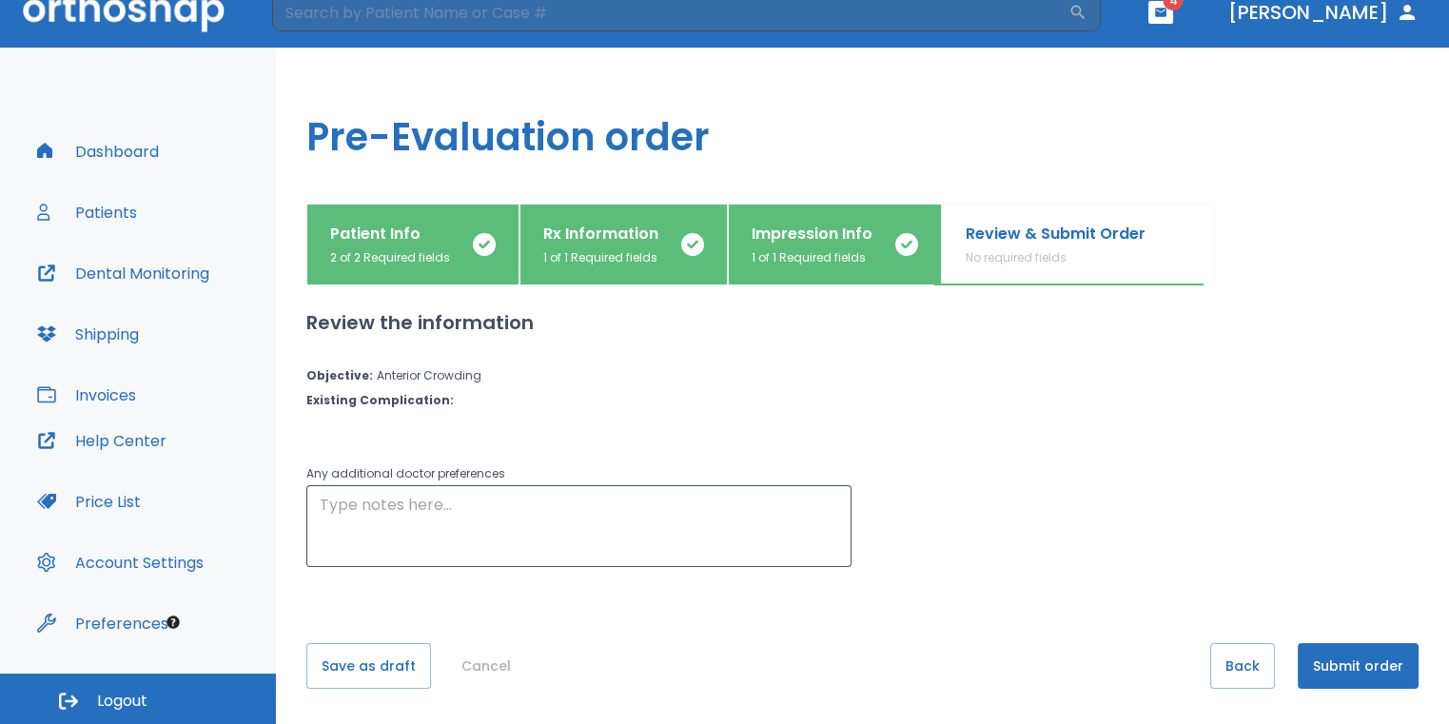
click at [1326, 660] on button "Submit order" at bounding box center [1357, 666] width 121 height 46
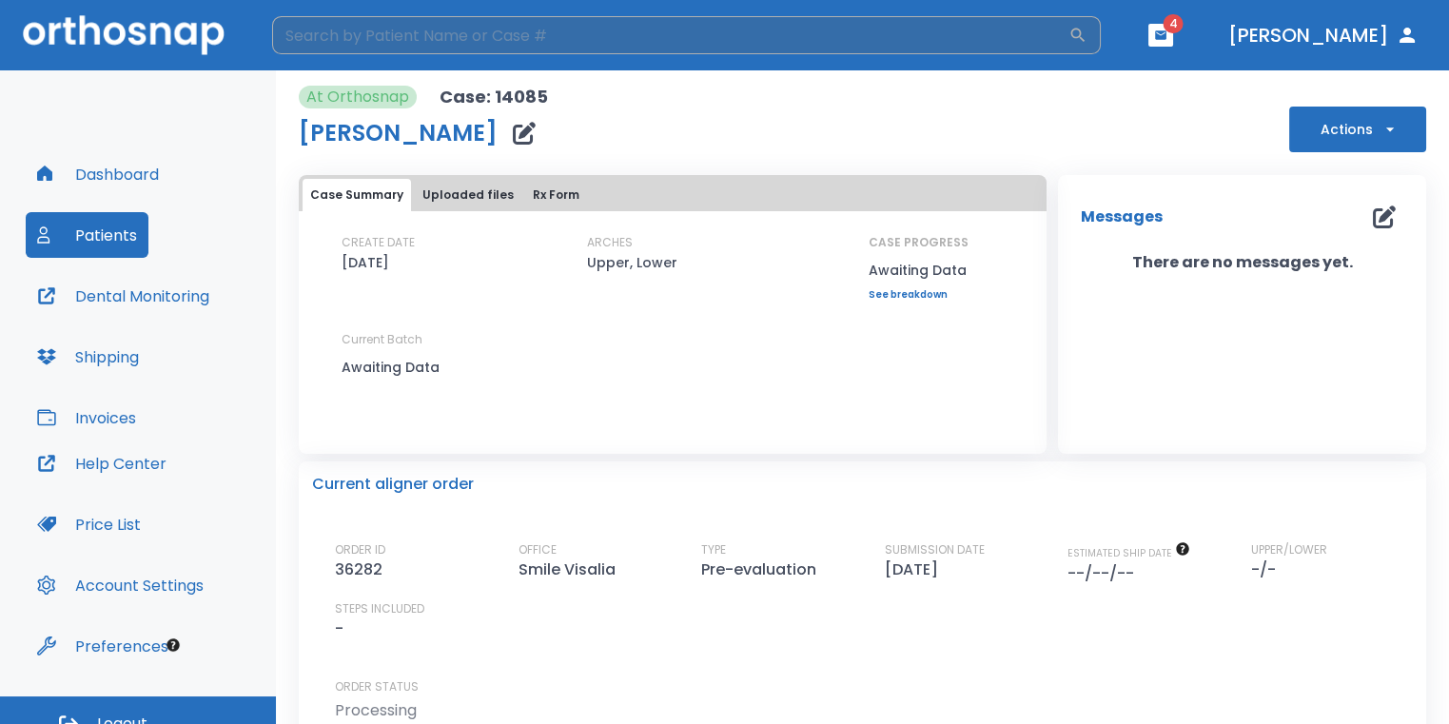
click at [454, 40] on input "search" at bounding box center [670, 35] width 796 height 38
click at [513, 16] on input "search" at bounding box center [670, 35] width 796 height 38
type input "[PERSON_NAME]"
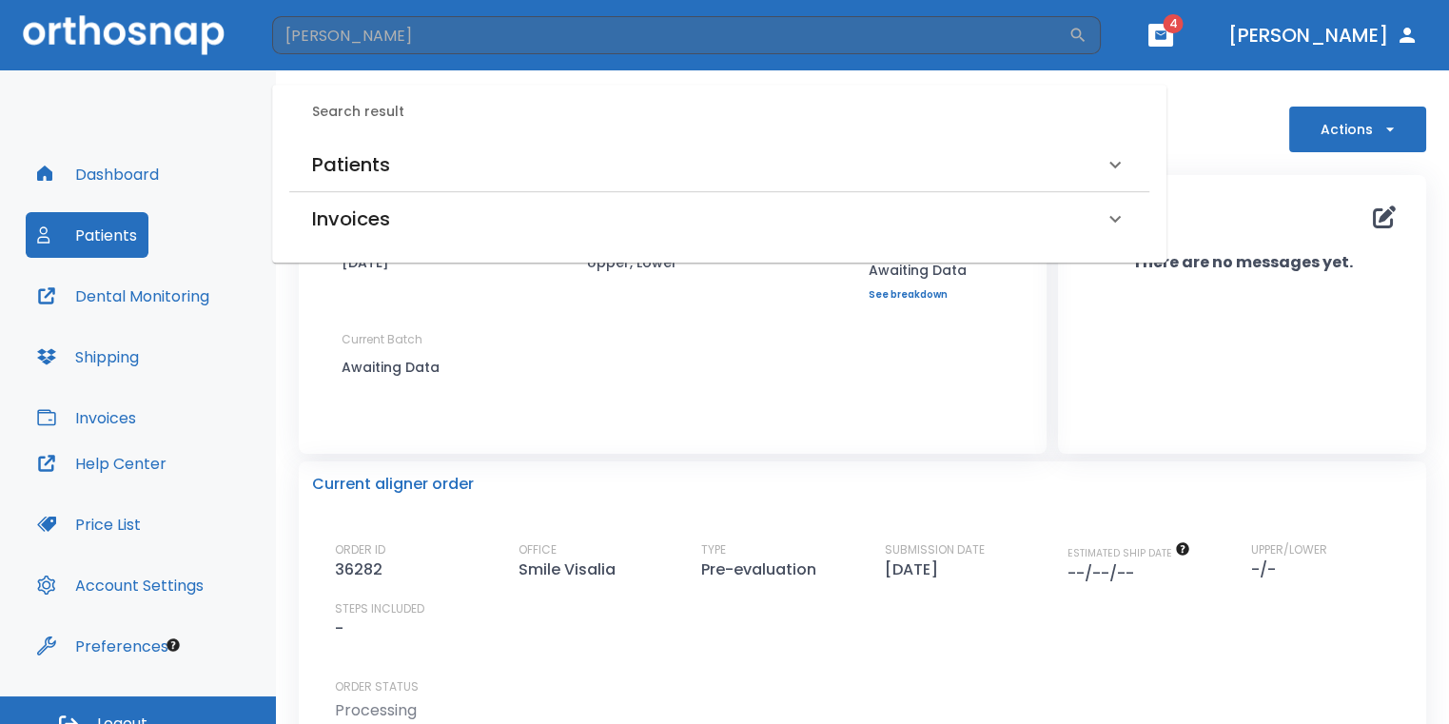
click at [483, 166] on div "Patients" at bounding box center [707, 164] width 791 height 30
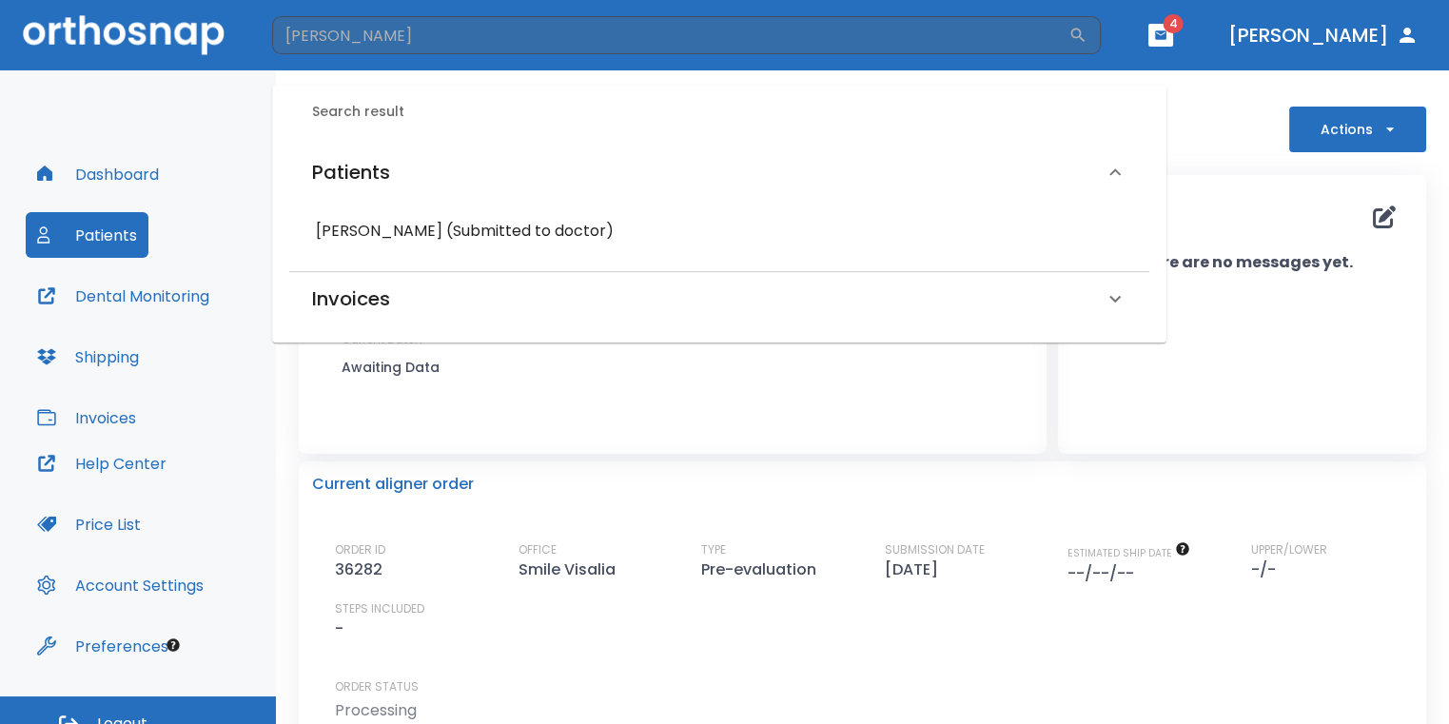
click at [458, 230] on h6 "[PERSON_NAME] (Submitted to doctor)" at bounding box center [719, 231] width 807 height 27
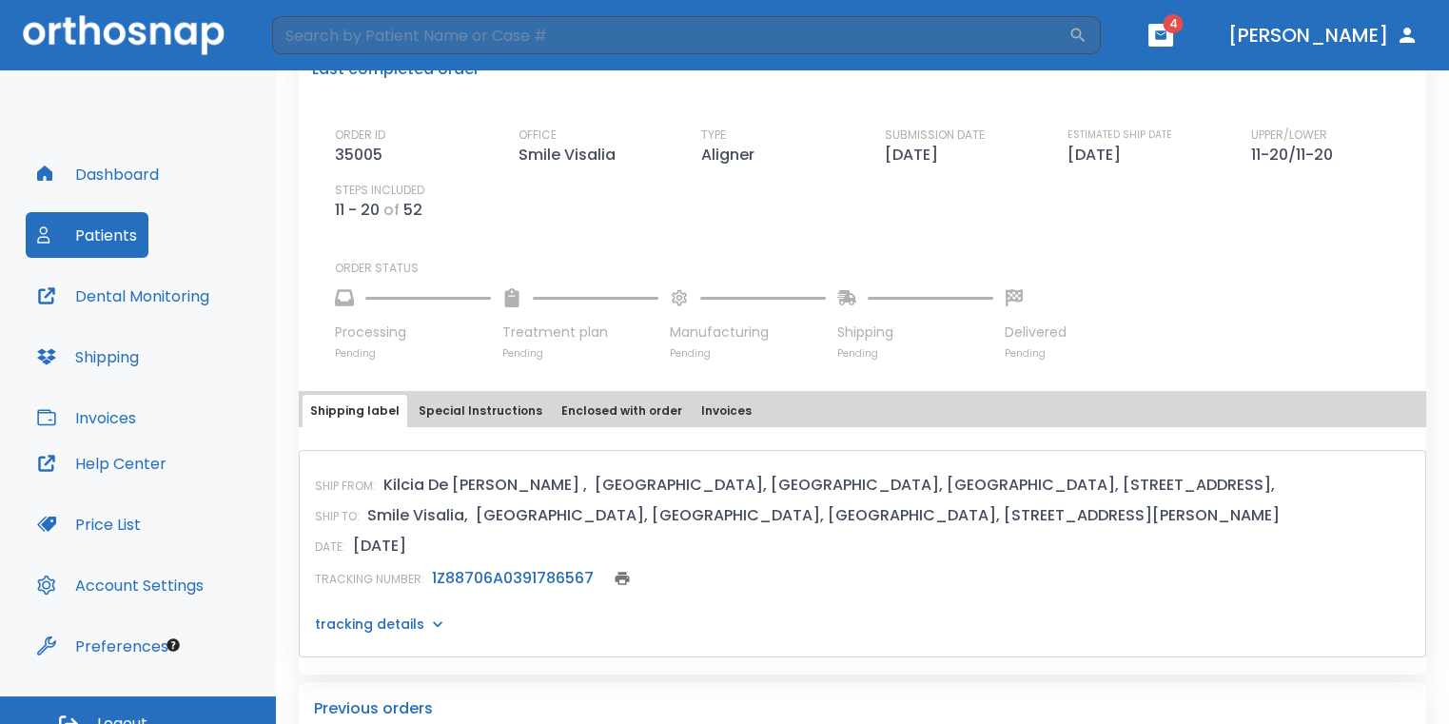
scroll to position [571, 0]
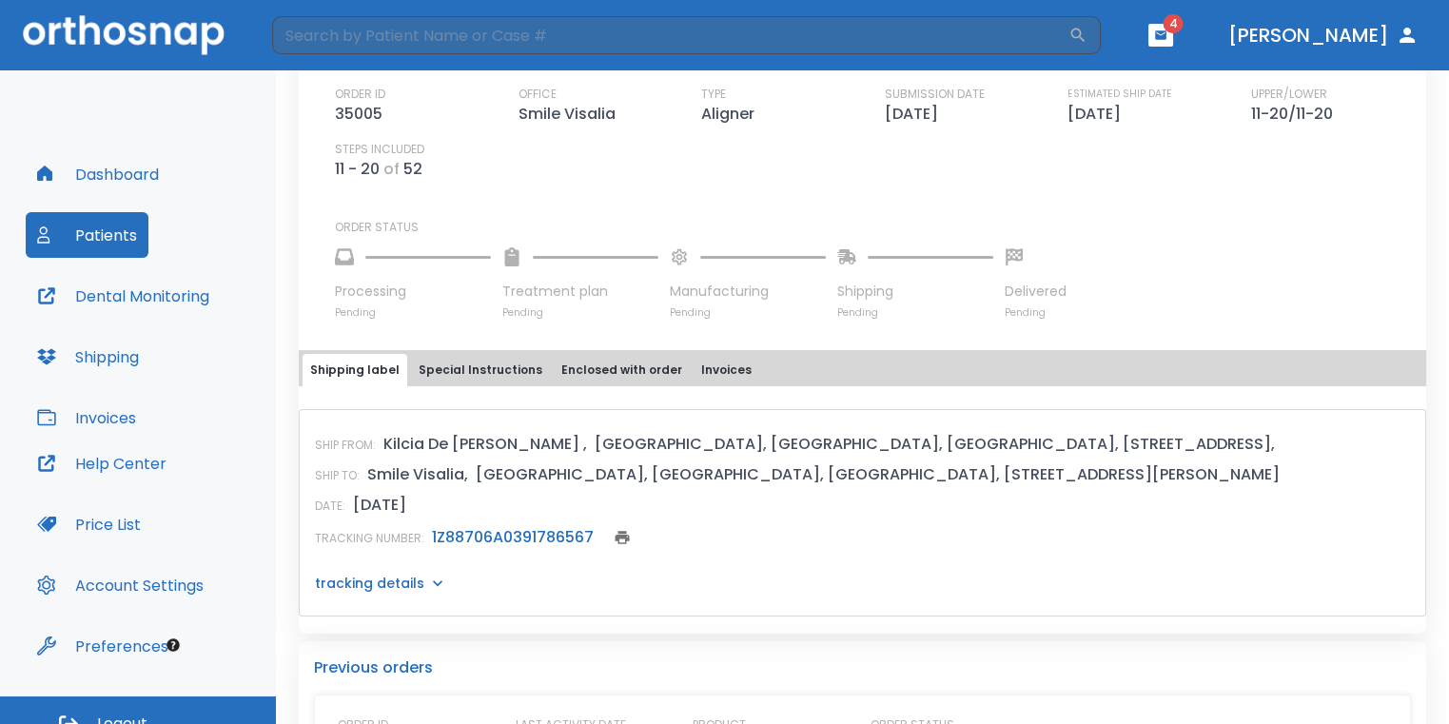
click at [549, 535] on link "1Z88706A0391786567" at bounding box center [513, 537] width 162 height 22
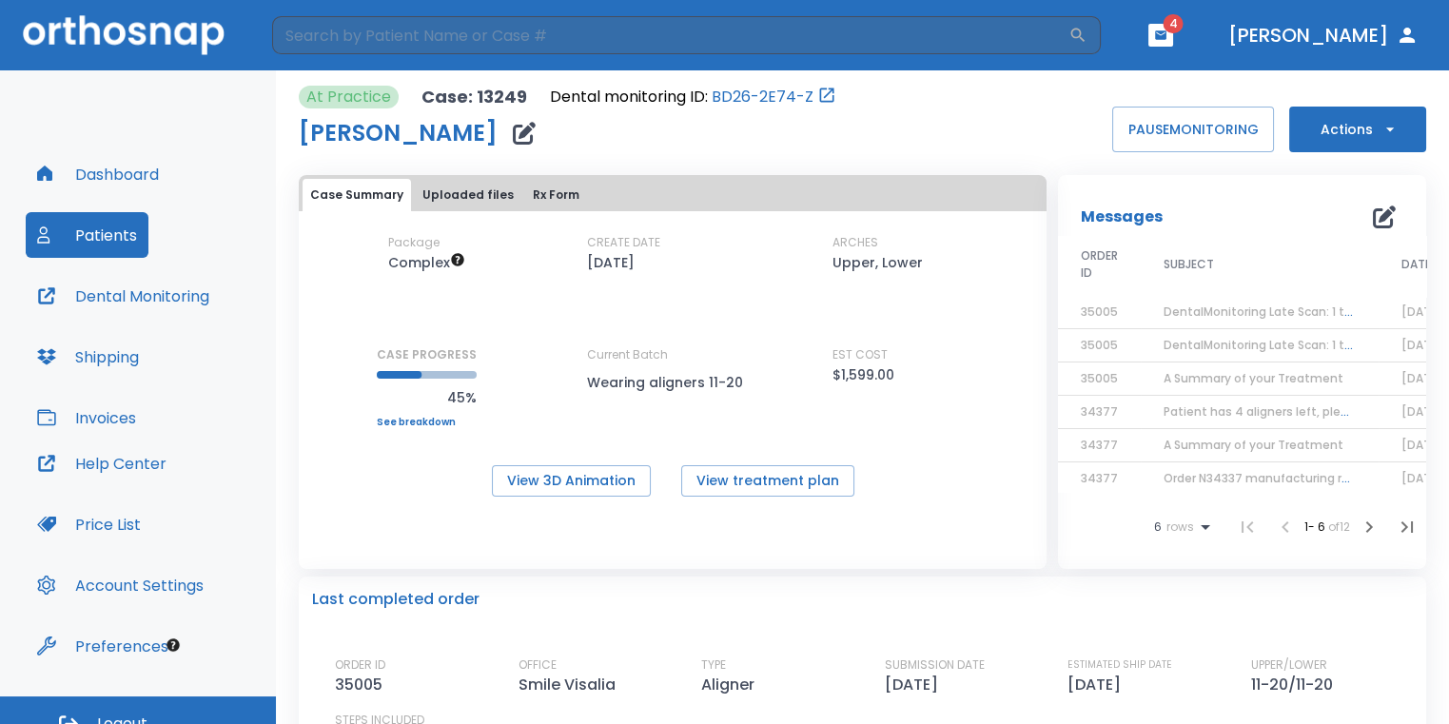
scroll to position [15, 0]
click at [1335, 126] on button "Actions" at bounding box center [1357, 130] width 137 height 46
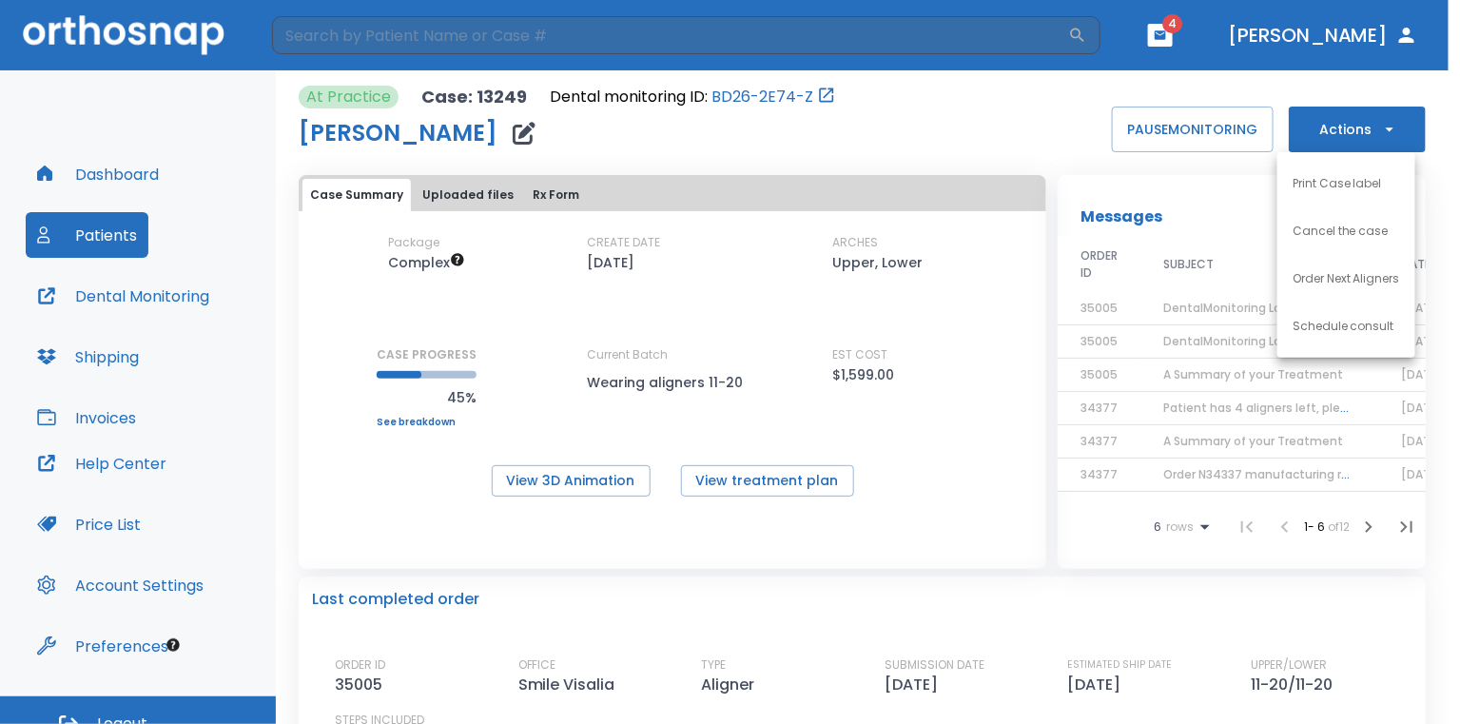
click at [1312, 297] on li "Order Next Aligners" at bounding box center [1346, 279] width 138 height 48
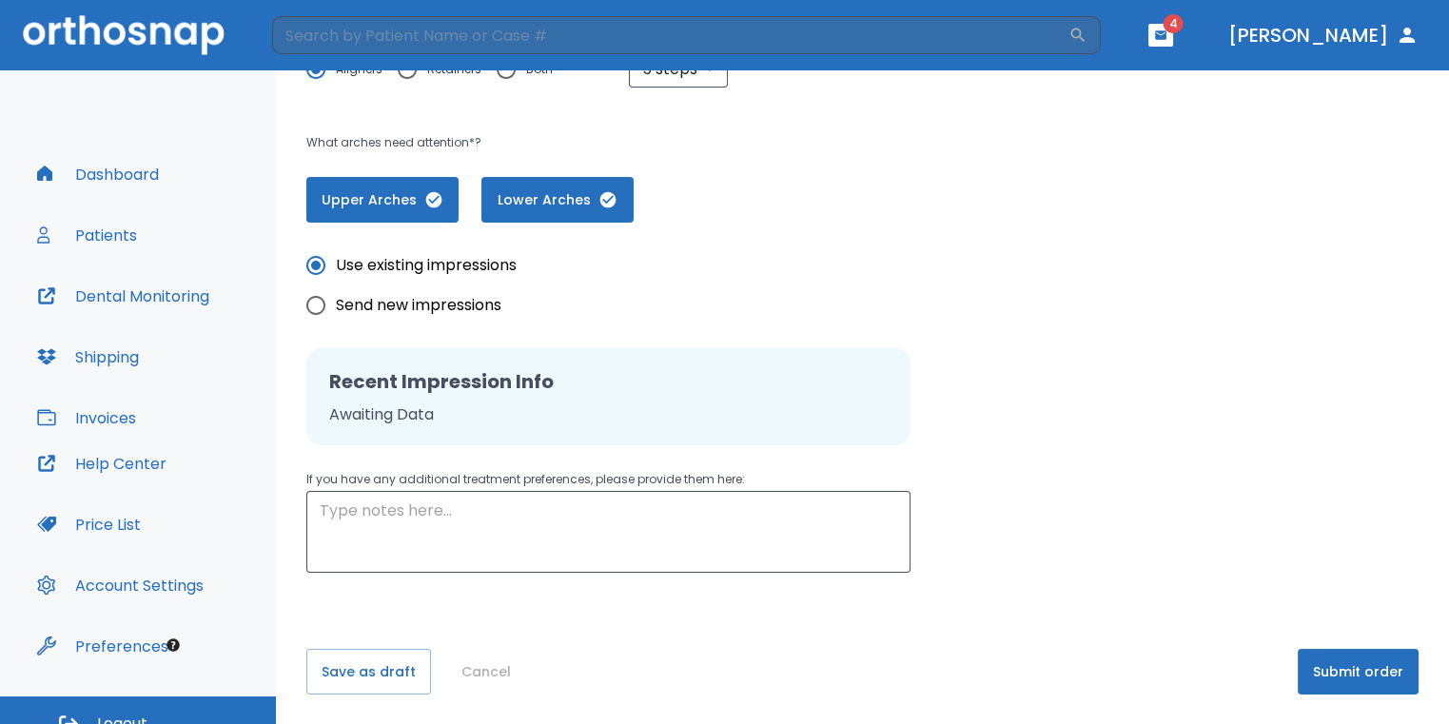
scroll to position [23, 0]
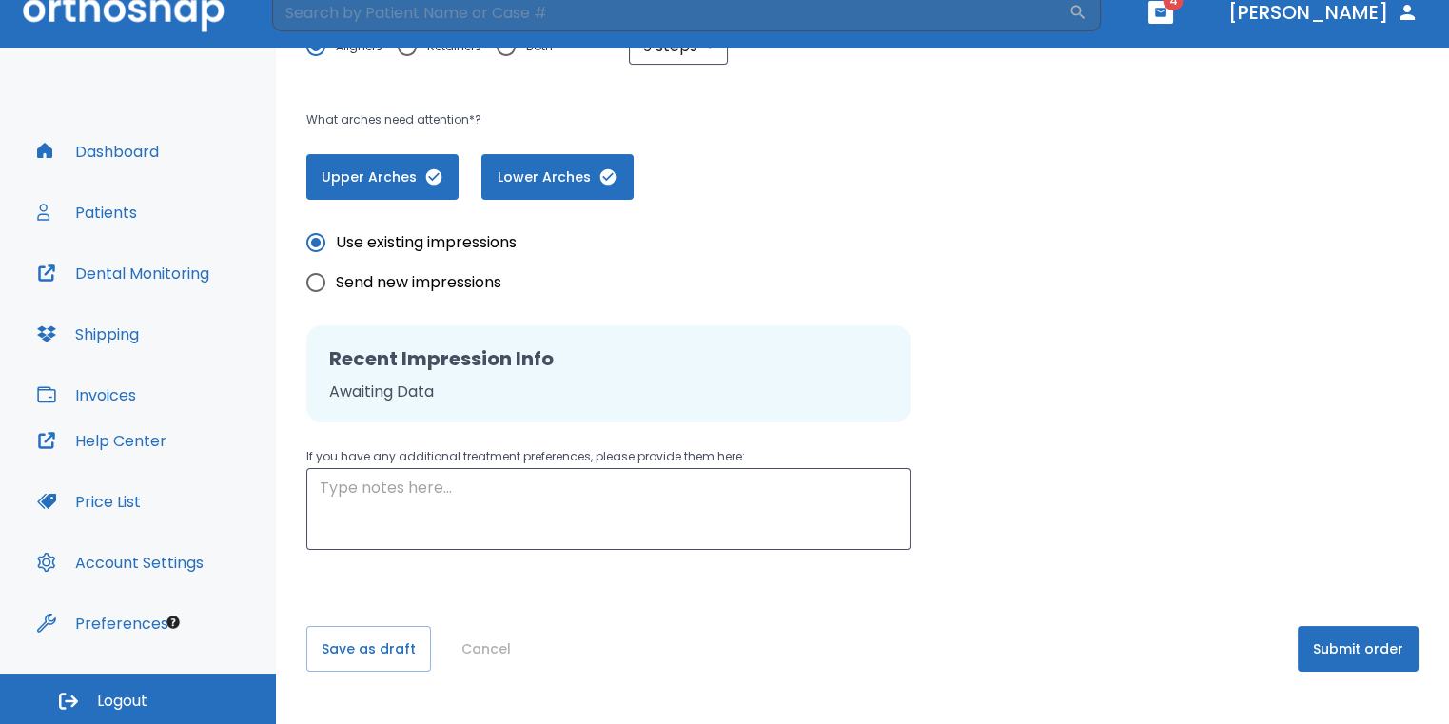
click at [1369, 671] on div "Please, wait until data(files) saving will have finished return to patient deta…" at bounding box center [862, 181] width 1173 height 1041
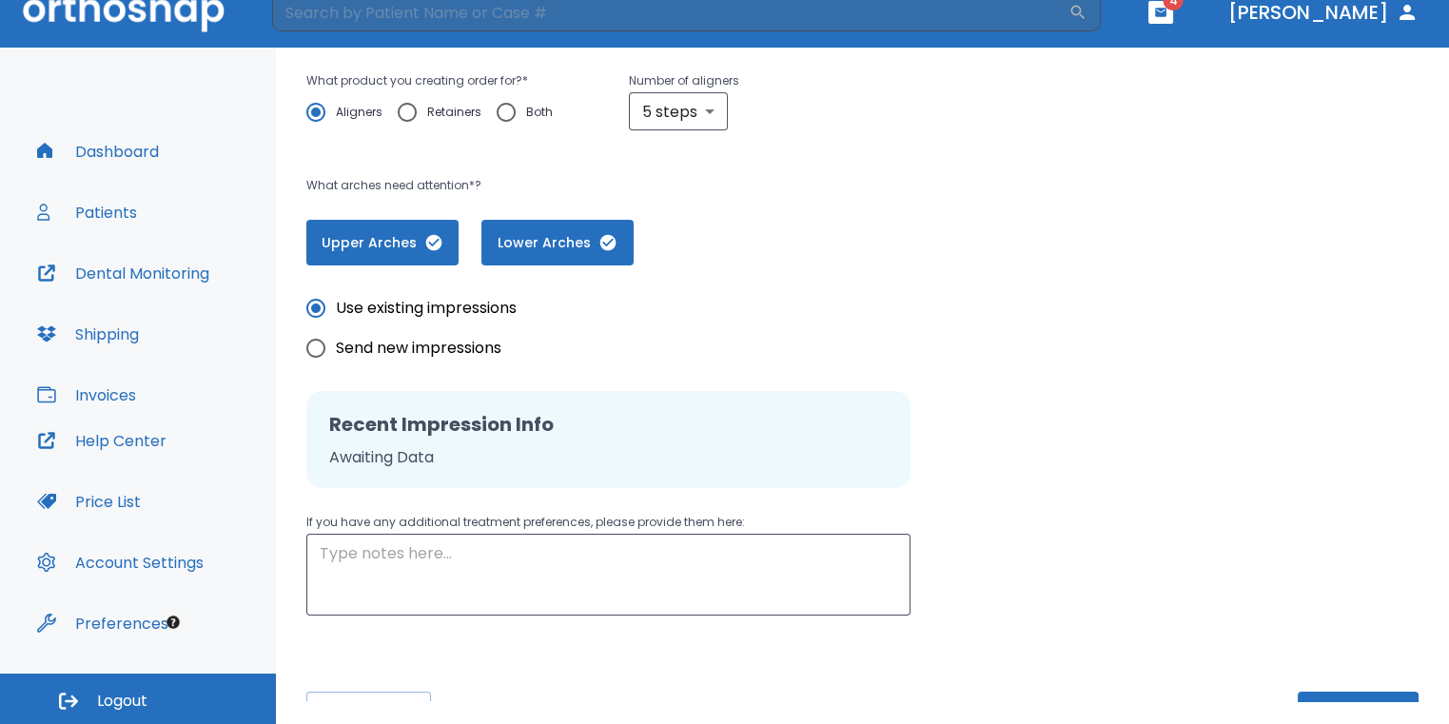
scroll to position [386, 0]
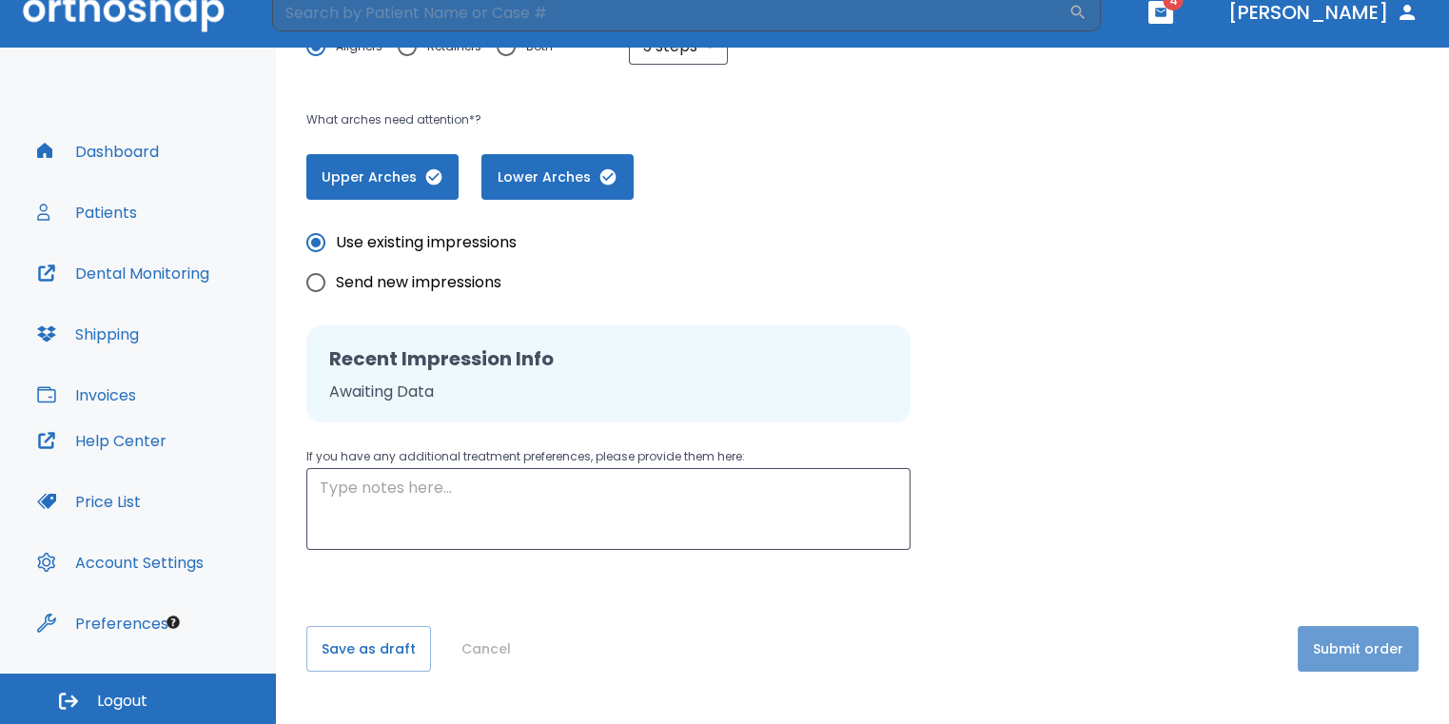
click at [1375, 643] on button "Submit order" at bounding box center [1357, 649] width 121 height 46
